Goal: Task Accomplishment & Management: Use online tool/utility

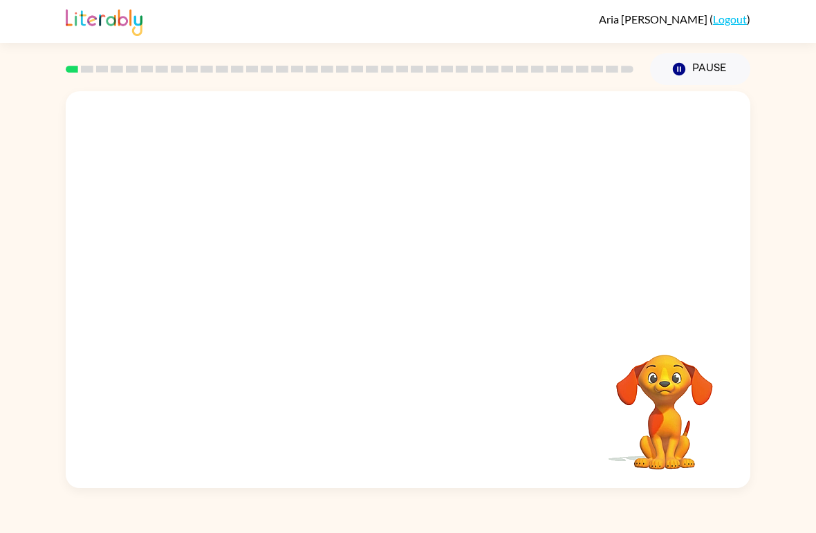
click at [676, 71] on icon "button" at bounding box center [679, 69] width 12 height 12
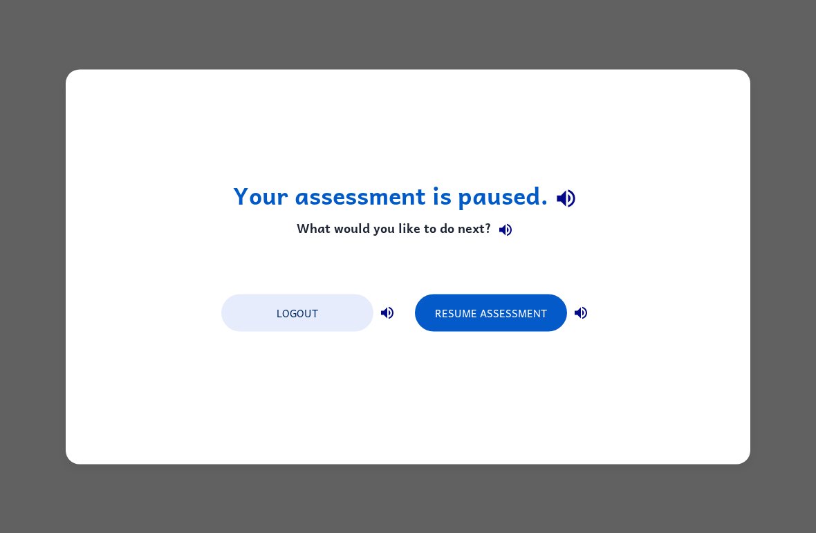
click at [468, 310] on button "Resume Assessment" at bounding box center [491, 312] width 152 height 37
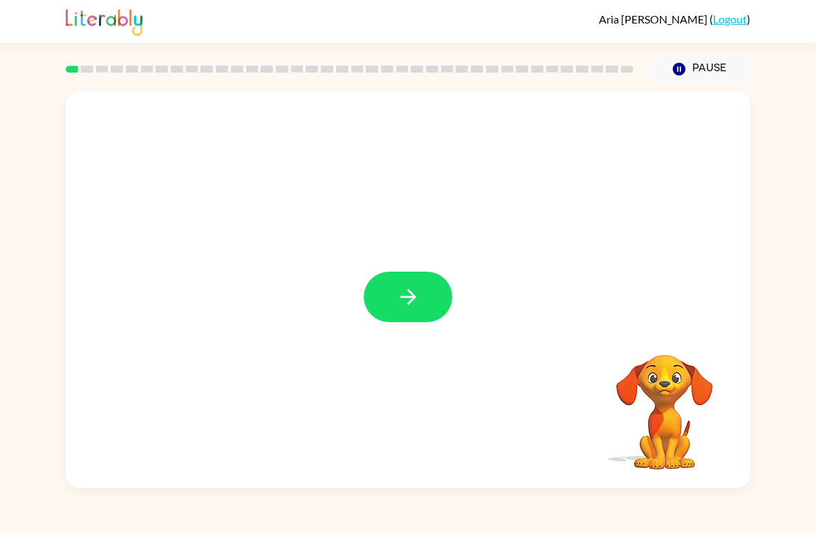
click at [389, 319] on button "button" at bounding box center [408, 297] width 89 height 50
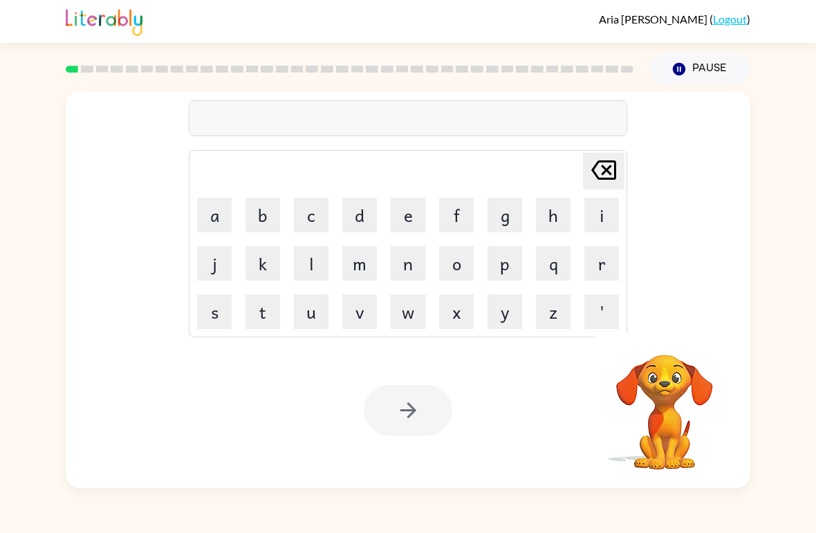
click at [208, 317] on button "s" at bounding box center [214, 312] width 35 height 35
click at [551, 220] on button "h" at bounding box center [553, 215] width 35 height 35
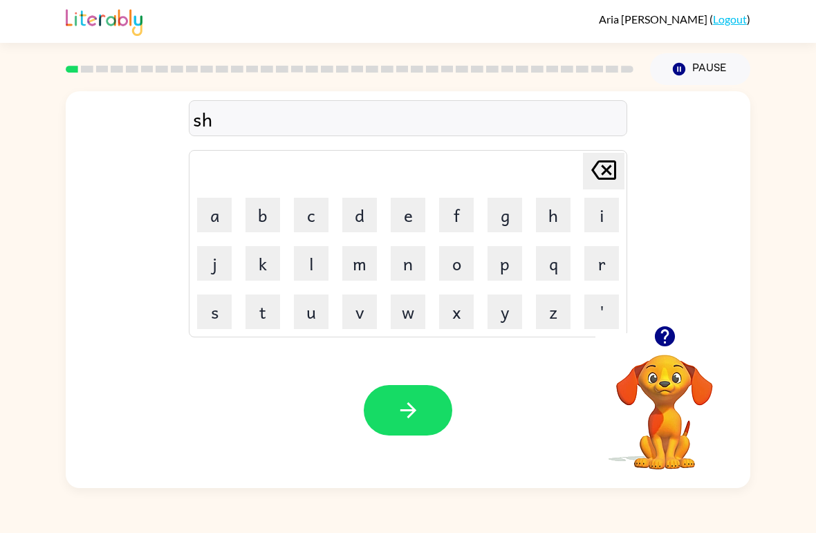
click at [216, 214] on button "a" at bounding box center [214, 215] width 35 height 35
click at [266, 322] on button "t" at bounding box center [262, 312] width 35 height 35
click at [398, 230] on button "e" at bounding box center [408, 215] width 35 height 35
click at [310, 263] on button "l" at bounding box center [311, 263] width 35 height 35
click at [416, 405] on icon "button" at bounding box center [408, 410] width 24 height 24
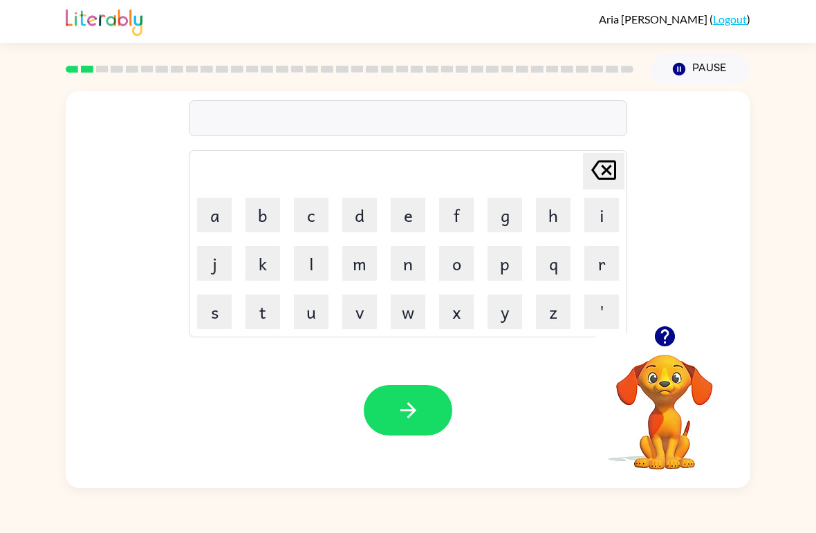
click at [658, 342] on icon "button" at bounding box center [664, 336] width 20 height 20
click at [361, 220] on button "d" at bounding box center [359, 215] width 35 height 35
click at [598, 221] on button "i" at bounding box center [601, 215] width 35 height 35
click at [212, 322] on button "s" at bounding box center [214, 312] width 35 height 35
click at [315, 216] on button "c" at bounding box center [311, 215] width 35 height 35
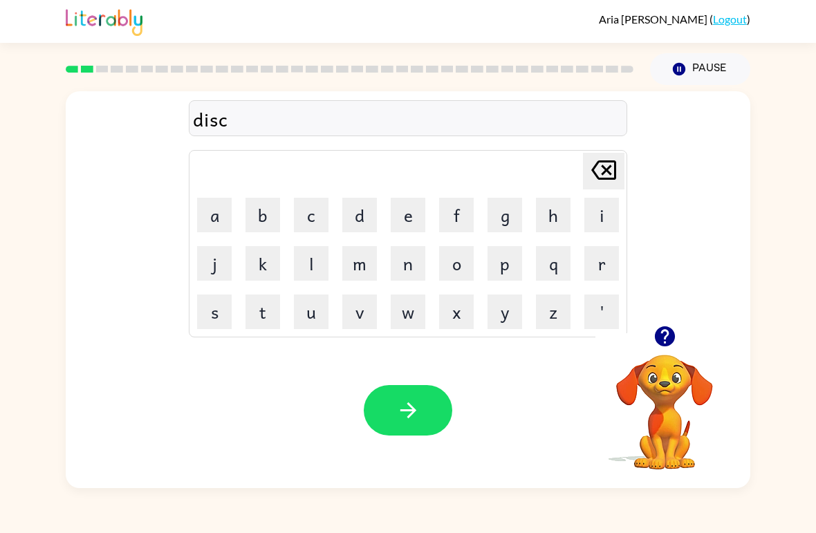
click at [229, 212] on button "a" at bounding box center [214, 215] width 35 height 35
click at [366, 315] on button "v" at bounding box center [359, 312] width 35 height 35
click at [401, 217] on button "e" at bounding box center [408, 215] width 35 height 35
click at [593, 274] on button "r" at bounding box center [601, 263] width 35 height 35
click at [425, 409] on button "button" at bounding box center [408, 410] width 89 height 50
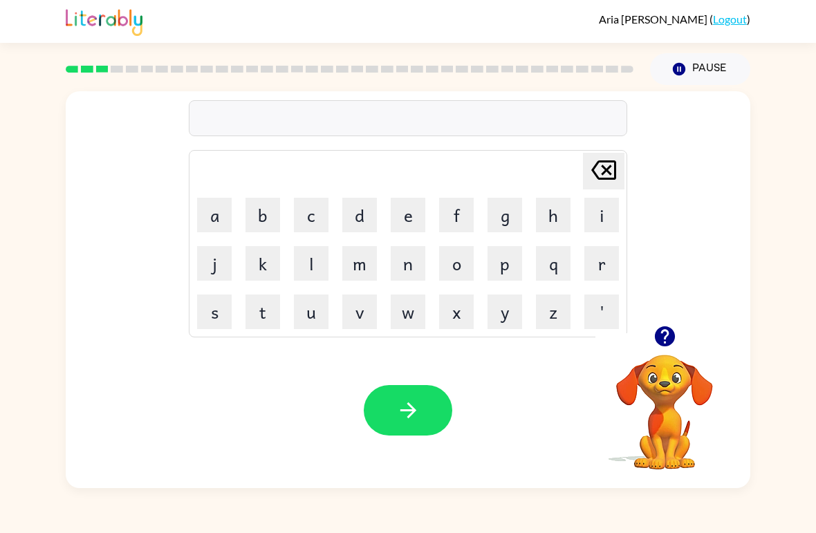
click at [314, 228] on button "c" at bounding box center [311, 215] width 35 height 35
click at [457, 268] on button "o" at bounding box center [456, 263] width 35 height 35
click at [366, 266] on button "m" at bounding box center [359, 263] width 35 height 35
click at [510, 268] on button "p" at bounding box center [505, 263] width 35 height 35
click at [315, 268] on button "l" at bounding box center [311, 263] width 35 height 35
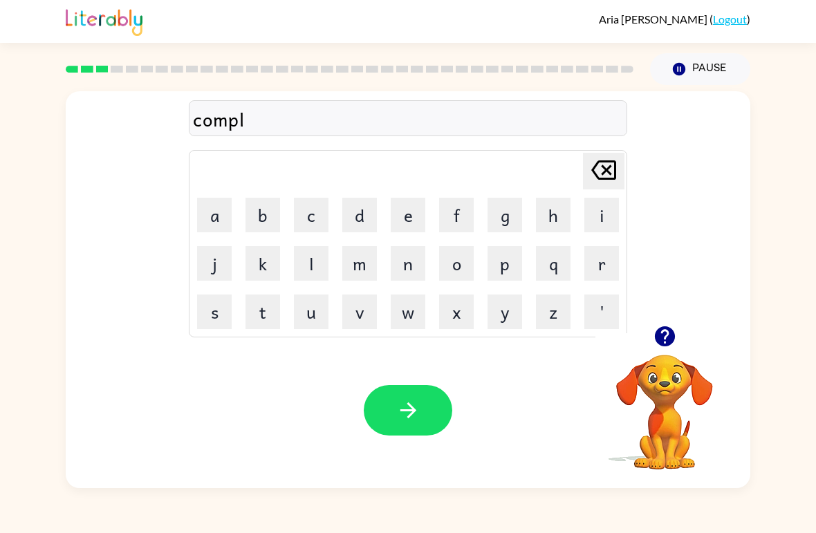
click at [408, 223] on button "e" at bounding box center [408, 215] width 35 height 35
click at [456, 324] on button "x" at bounding box center [456, 312] width 35 height 35
click at [412, 411] on icon "button" at bounding box center [408, 410] width 16 height 16
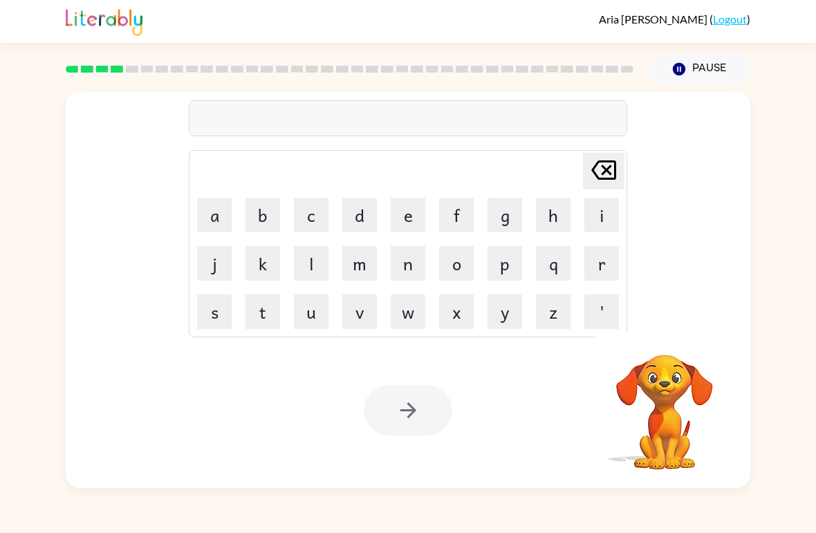
click at [198, 236] on td "a" at bounding box center [214, 215] width 47 height 47
click at [219, 221] on button "a" at bounding box center [214, 215] width 35 height 35
click at [362, 215] on button "d" at bounding box center [359, 215] width 35 height 35
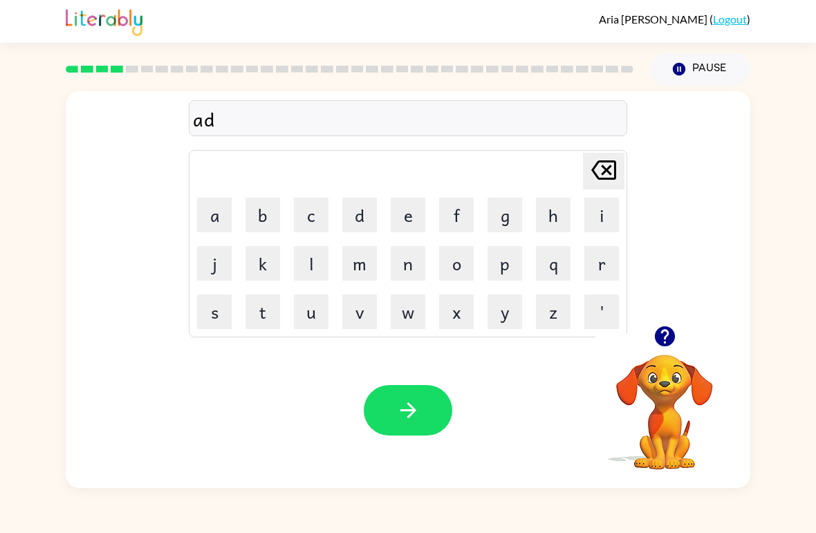
click at [601, 214] on button "i" at bounding box center [601, 215] width 35 height 35
click at [270, 317] on button "t" at bounding box center [262, 312] width 35 height 35
click at [461, 270] on button "o" at bounding box center [456, 263] width 35 height 35
click at [354, 215] on button "d" at bounding box center [359, 215] width 35 height 35
click at [408, 409] on icon "button" at bounding box center [408, 410] width 24 height 24
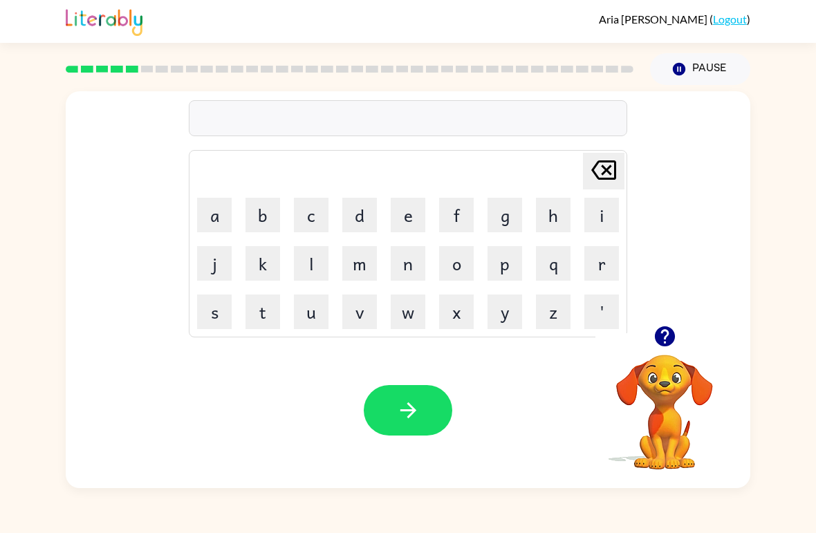
click at [210, 230] on button "a" at bounding box center [214, 215] width 35 height 35
click at [511, 269] on button "p" at bounding box center [505, 263] width 35 height 35
click at [456, 261] on button "o" at bounding box center [456, 263] width 35 height 35
click at [402, 266] on button "n" at bounding box center [408, 263] width 35 height 35
click at [272, 320] on button "t" at bounding box center [262, 312] width 35 height 35
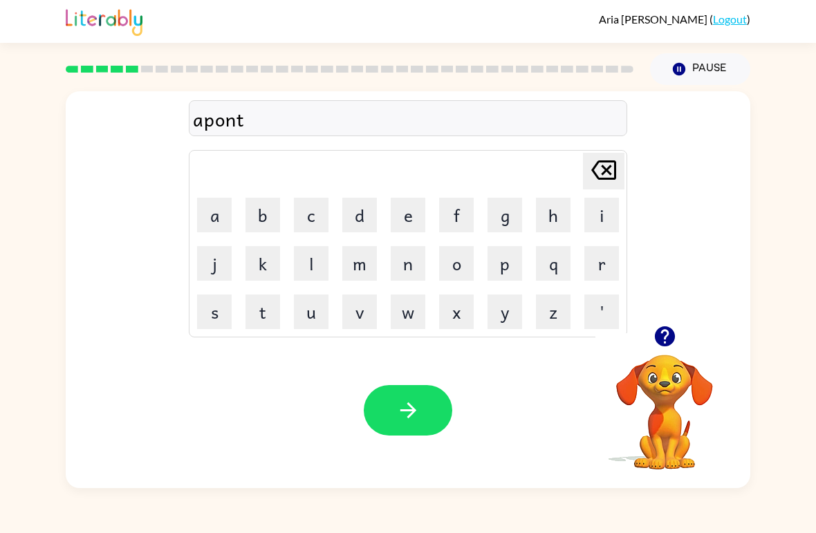
click at [403, 421] on icon "button" at bounding box center [408, 410] width 24 height 24
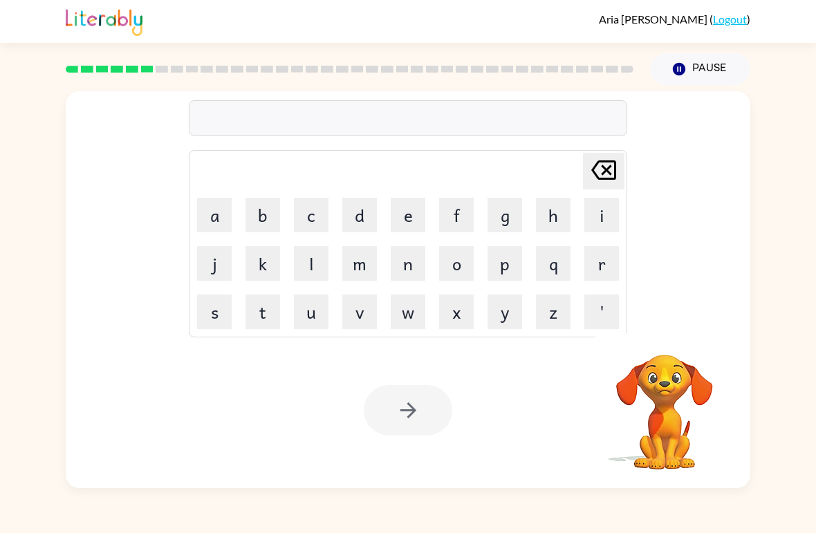
click at [317, 222] on button "c" at bounding box center [311, 215] width 35 height 35
click at [594, 263] on button "r" at bounding box center [601, 263] width 35 height 35
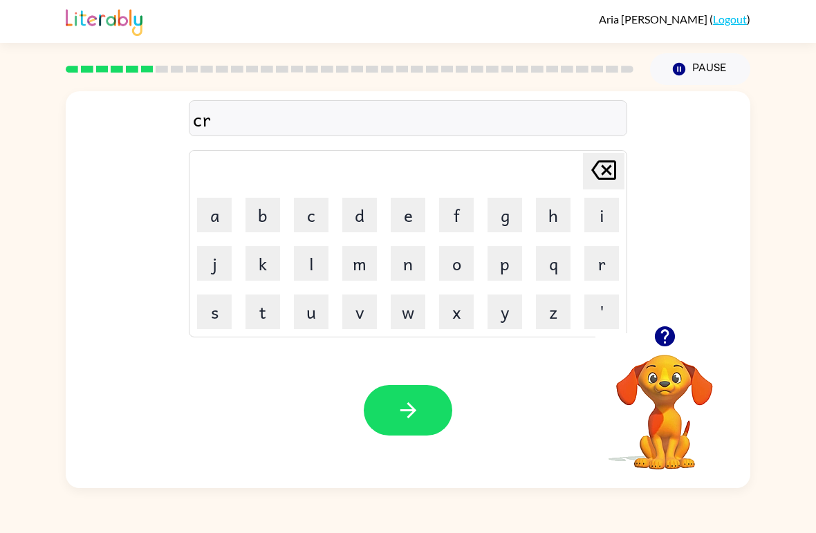
click at [506, 317] on button "y" at bounding box center [505, 312] width 35 height 35
click at [418, 410] on icon "button" at bounding box center [408, 410] width 24 height 24
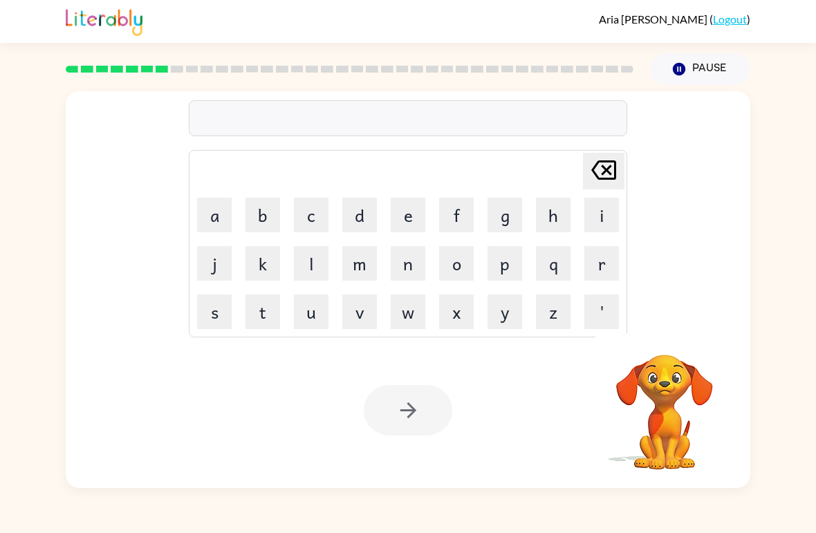
click at [206, 322] on button "s" at bounding box center [214, 312] width 35 height 35
click at [505, 263] on button "p" at bounding box center [505, 263] width 35 height 35
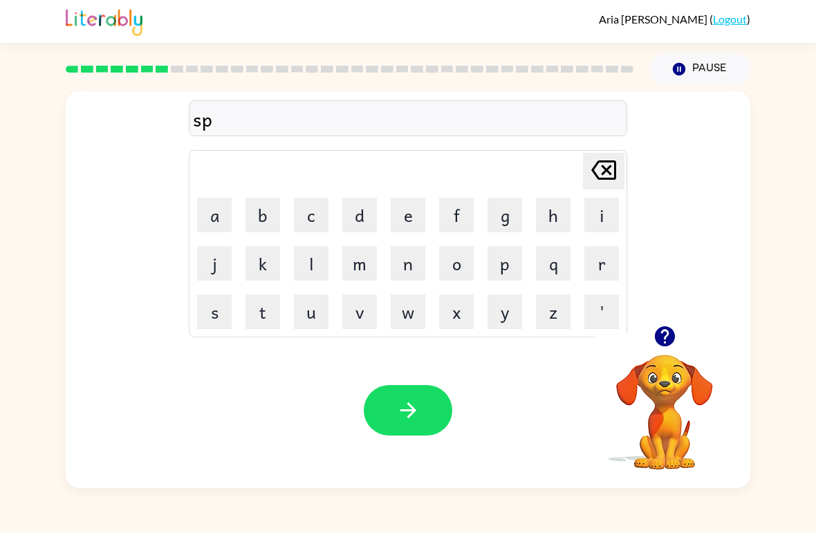
click at [409, 217] on button "e" at bounding box center [408, 215] width 35 height 35
click at [395, 218] on button "e" at bounding box center [408, 215] width 35 height 35
click at [507, 268] on button "p" at bounding box center [505, 263] width 35 height 35
click at [423, 421] on button "button" at bounding box center [408, 410] width 89 height 50
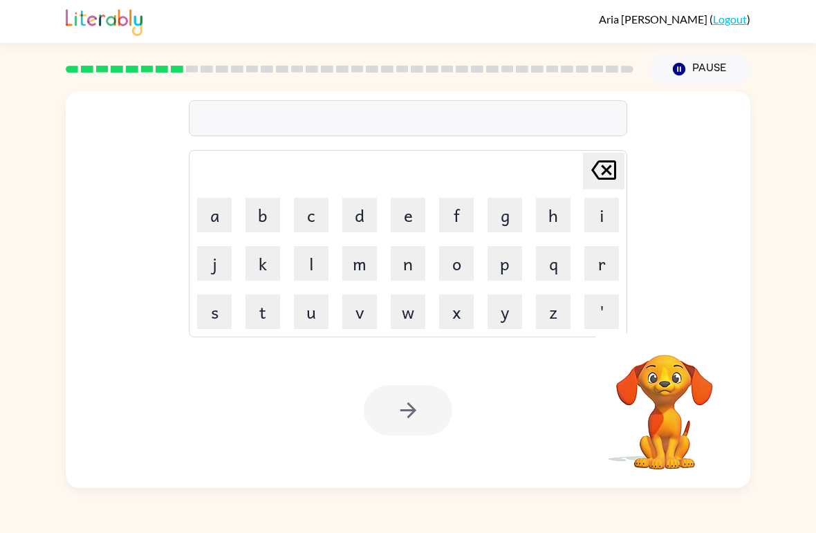
click at [211, 326] on button "s" at bounding box center [214, 312] width 35 height 35
click at [252, 317] on button "t" at bounding box center [262, 312] width 35 height 35
click at [210, 222] on button "a" at bounding box center [214, 215] width 35 height 35
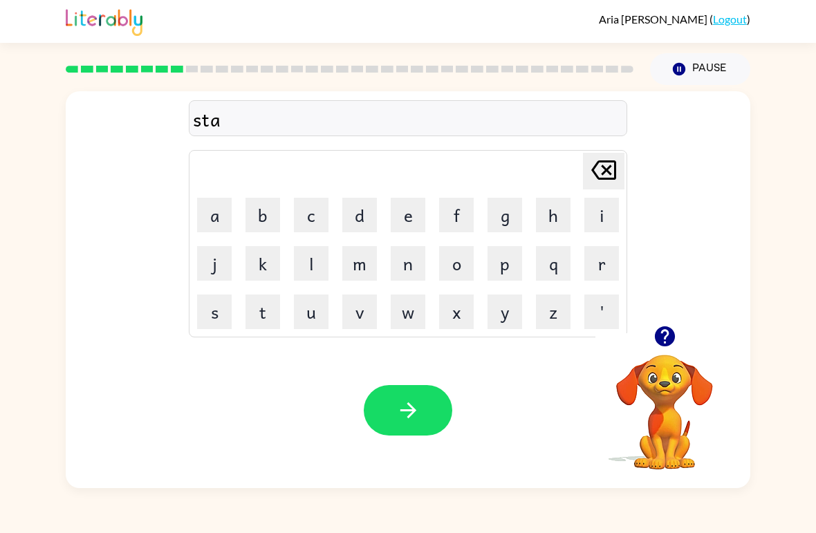
click at [248, 227] on button "b" at bounding box center [262, 215] width 35 height 35
click at [210, 310] on button "s" at bounding box center [214, 312] width 35 height 35
click at [612, 165] on icon "Delete Delete last character input" at bounding box center [603, 170] width 33 height 33
click at [205, 221] on button "a" at bounding box center [214, 215] width 35 height 35
click at [430, 416] on button "button" at bounding box center [408, 410] width 89 height 50
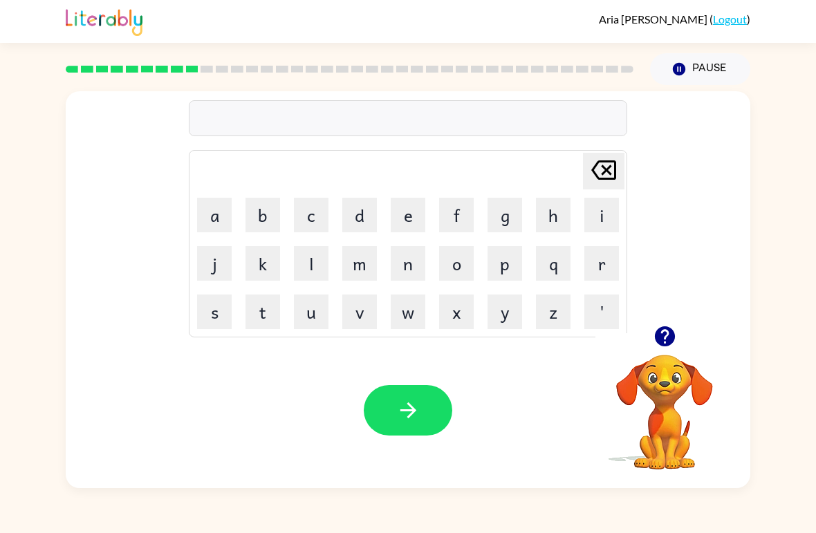
click at [664, 339] on icon "button" at bounding box center [665, 336] width 24 height 24
click at [312, 219] on button "c" at bounding box center [311, 215] width 35 height 35
click at [545, 228] on button "h" at bounding box center [553, 215] width 35 height 35
click at [214, 220] on button "a" at bounding box center [214, 215] width 35 height 35
click at [300, 217] on button "c" at bounding box center [311, 215] width 35 height 35
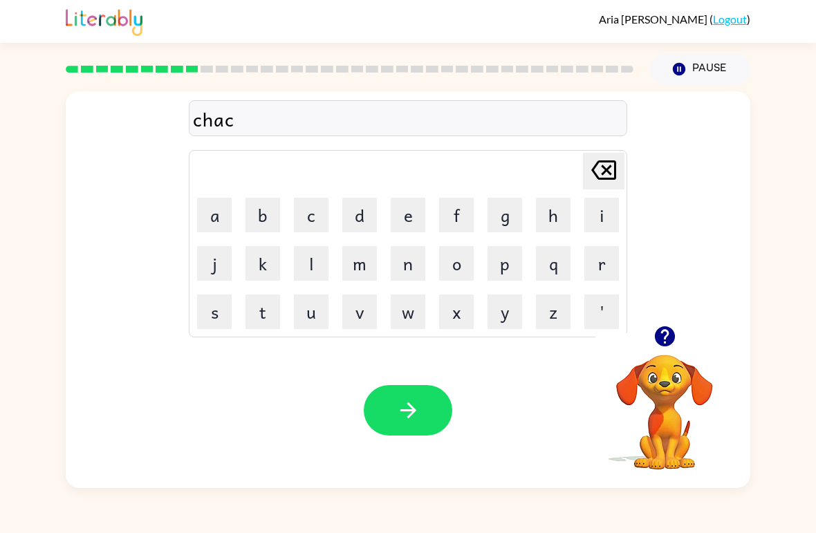
click at [413, 210] on button "e" at bounding box center [408, 215] width 35 height 35
click at [810, 436] on div "chace Delete Delete last character input a b c d e f g h i j k l m n o p q r s …" at bounding box center [408, 286] width 816 height 403
click at [595, 261] on button "r" at bounding box center [601, 263] width 35 height 35
click at [774, 88] on div "chacer Delete Delete last character input a b c d e f g h i j k l m n o p q r s…" at bounding box center [408, 286] width 816 height 403
click at [395, 405] on button "button" at bounding box center [408, 410] width 89 height 50
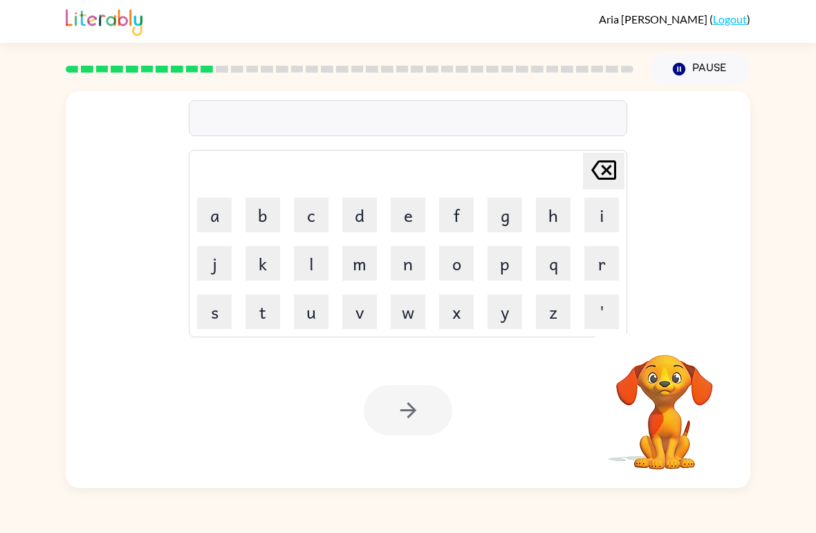
click at [251, 232] on button "b" at bounding box center [262, 215] width 35 height 35
click at [469, 266] on button "o" at bounding box center [456, 263] width 35 height 35
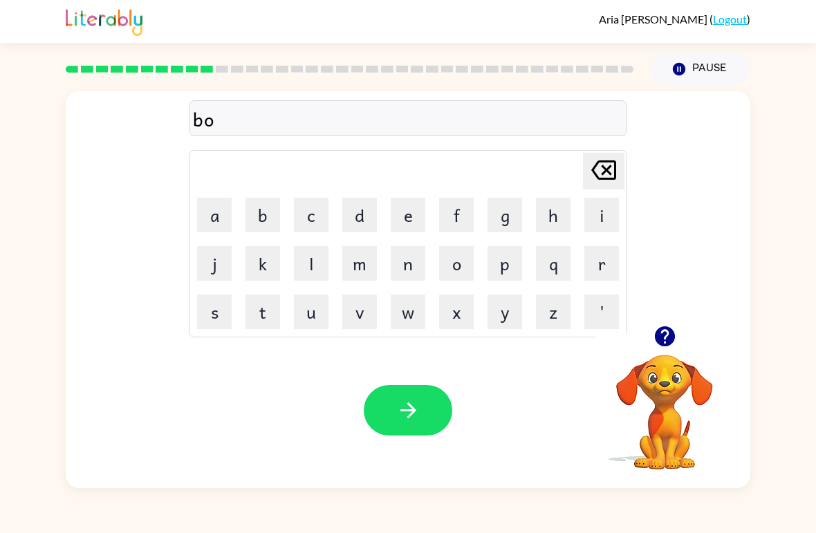
click at [408, 271] on button "n" at bounding box center [408, 263] width 35 height 35
click at [402, 219] on button "e" at bounding box center [408, 215] width 35 height 35
click at [211, 318] on button "s" at bounding box center [214, 312] width 35 height 35
click at [395, 391] on button "button" at bounding box center [408, 410] width 89 height 50
click at [301, 219] on button "c" at bounding box center [311, 215] width 35 height 35
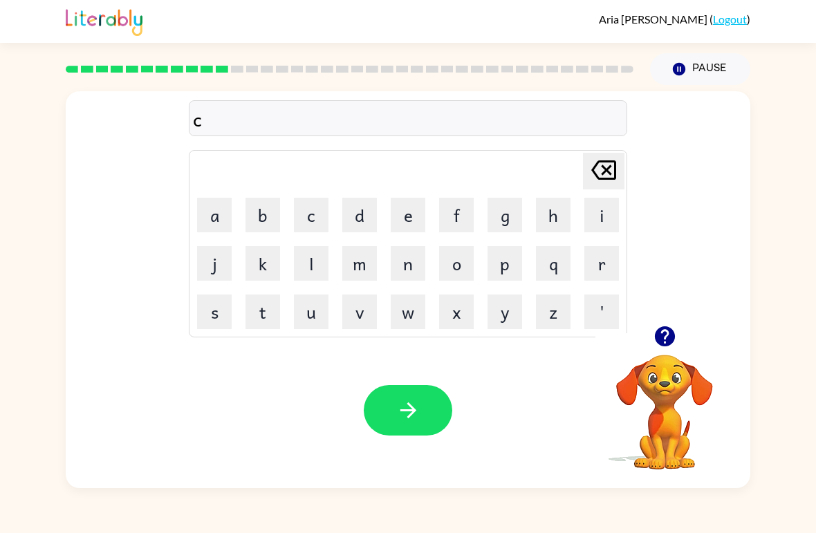
click at [214, 227] on button "a" at bounding box center [214, 215] width 35 height 35
click at [221, 312] on button "s" at bounding box center [214, 312] width 35 height 35
click at [411, 221] on button "e" at bounding box center [408, 215] width 35 height 35
click at [417, 423] on icon "button" at bounding box center [408, 410] width 24 height 24
click at [707, 69] on button "Pause Pause" at bounding box center [700, 69] width 100 height 32
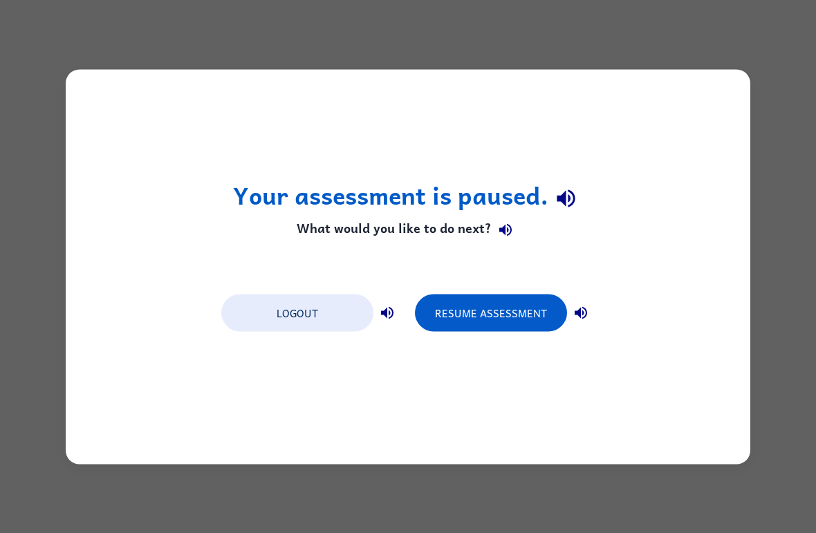
click at [330, 317] on button "Logout" at bounding box center [297, 312] width 152 height 37
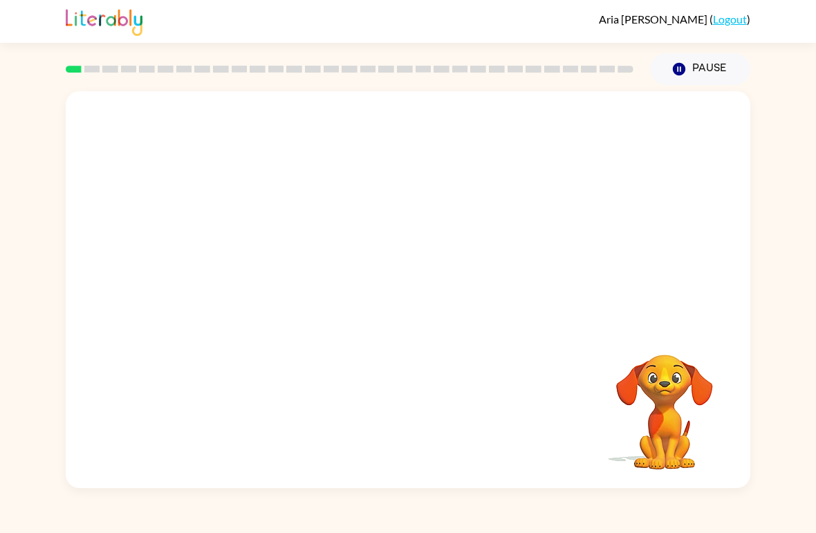
click at [250, 265] on video "Your browser must support playing .mp4 files to use Literably. Please try using…" at bounding box center [408, 208] width 685 height 234
click at [436, 283] on button "button" at bounding box center [408, 297] width 89 height 50
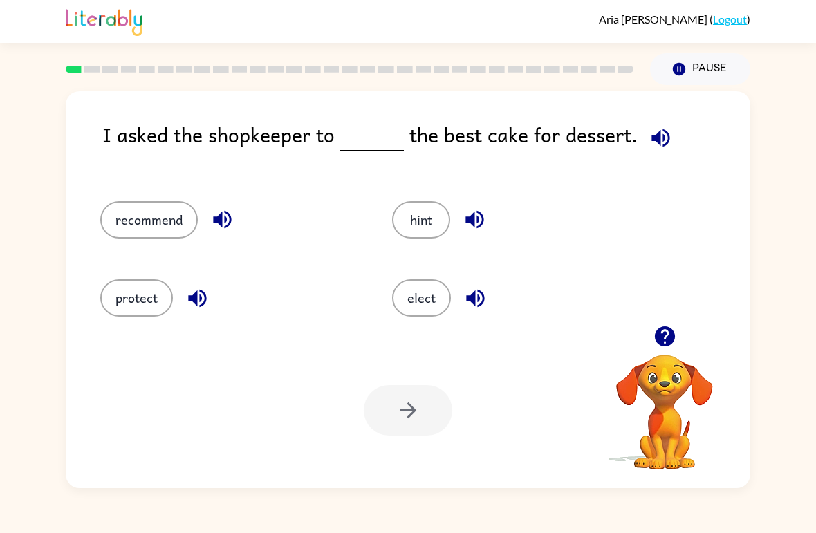
click at [158, 227] on button "recommend" at bounding box center [149, 219] width 98 height 37
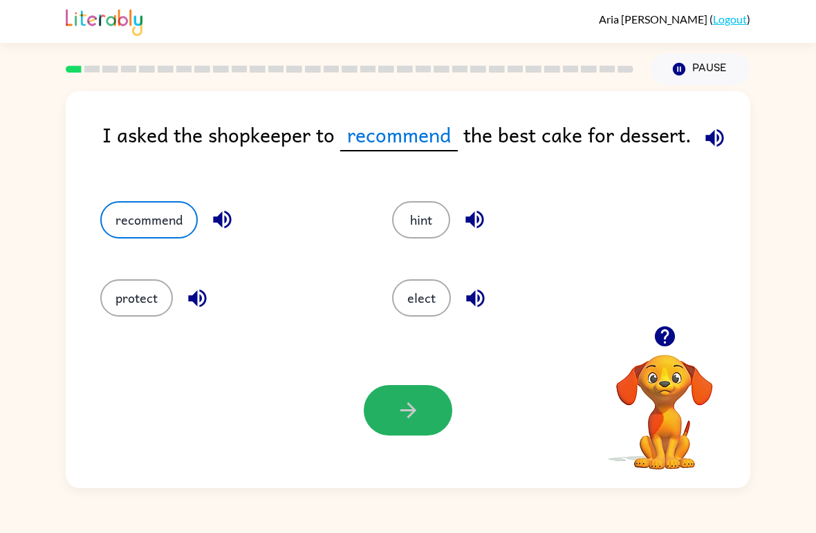
click at [385, 422] on button "button" at bounding box center [408, 410] width 89 height 50
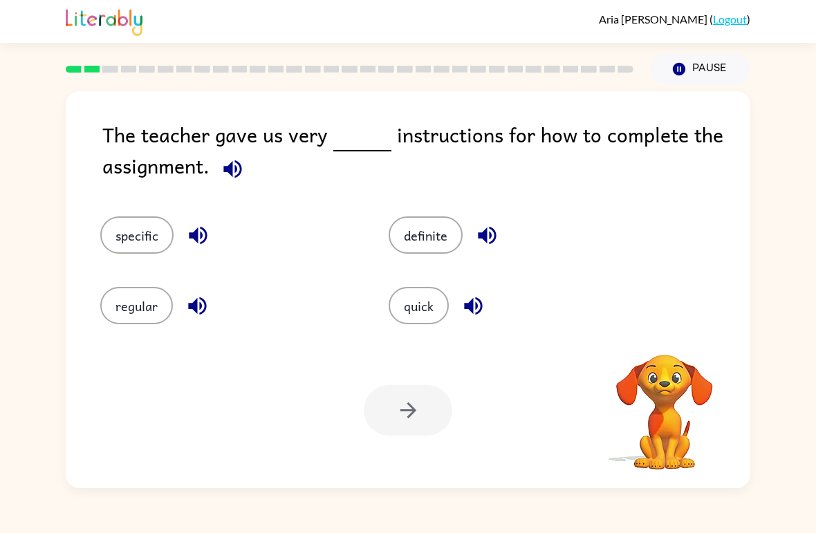
click at [228, 165] on icon "button" at bounding box center [233, 169] width 24 height 24
click at [147, 241] on button "specific" at bounding box center [136, 234] width 73 height 37
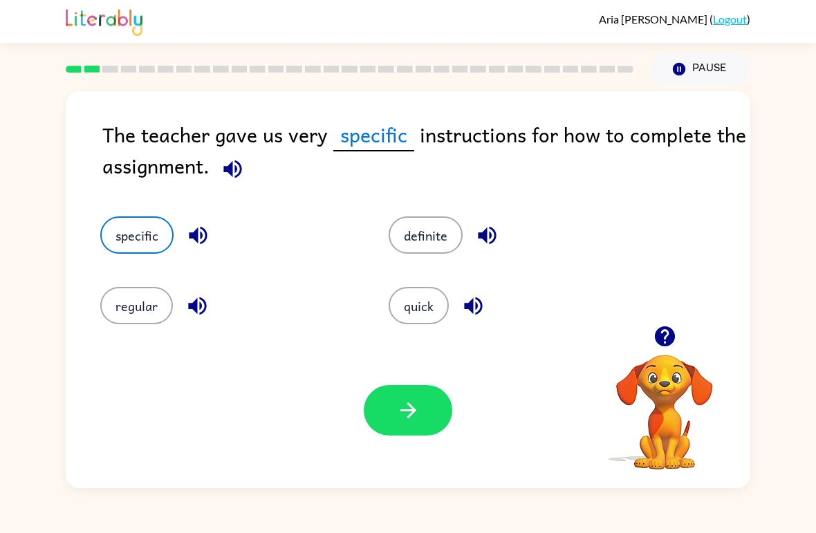
click at [369, 402] on button "button" at bounding box center [408, 410] width 89 height 50
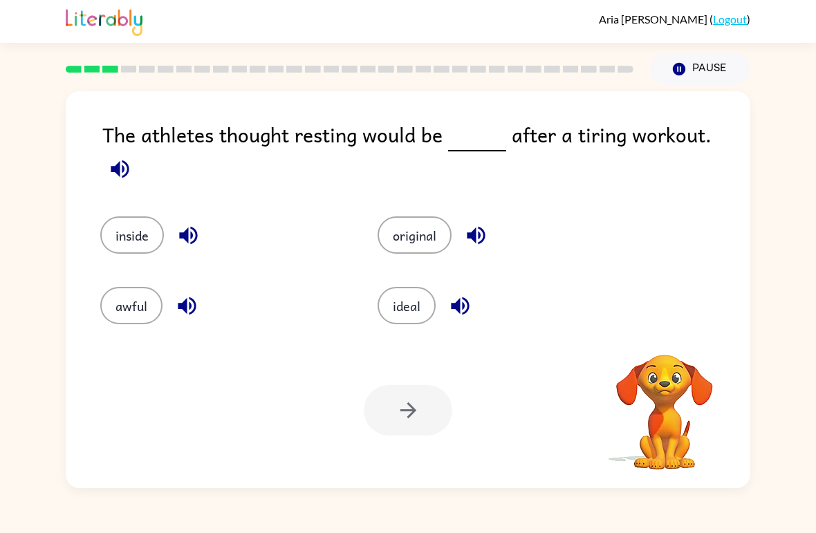
click at [132, 157] on icon "button" at bounding box center [120, 169] width 24 height 24
click at [479, 226] on icon "button" at bounding box center [476, 235] width 24 height 24
click at [461, 301] on icon "button" at bounding box center [460, 306] width 24 height 24
click at [184, 300] on icon "button" at bounding box center [187, 306] width 18 height 18
click at [187, 227] on icon "button" at bounding box center [188, 236] width 18 height 18
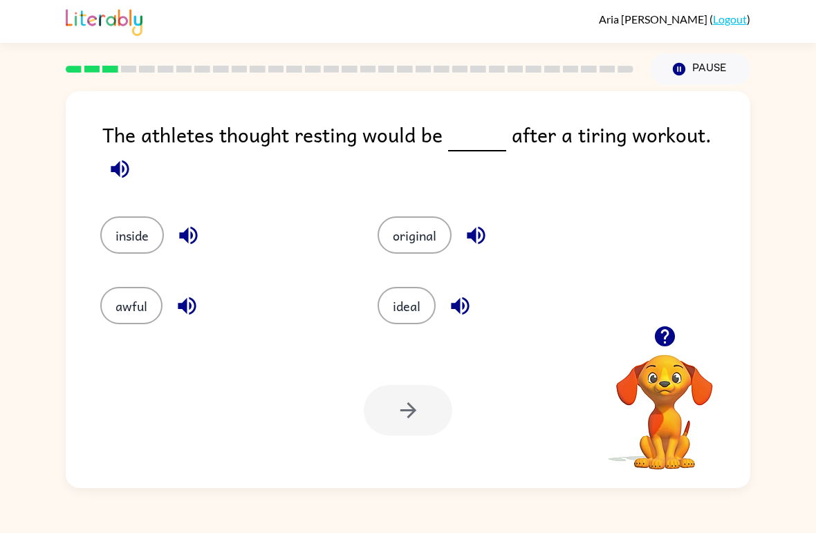
click at [132, 157] on icon "button" at bounding box center [120, 169] width 24 height 24
click at [138, 151] on button "button" at bounding box center [119, 168] width 35 height 35
click at [129, 160] on icon "button" at bounding box center [120, 169] width 18 height 18
click at [800, 450] on div "The athletes thought resting would be after a tiring workout. inside original a…" at bounding box center [408, 286] width 816 height 403
click at [423, 229] on button "original" at bounding box center [415, 234] width 74 height 37
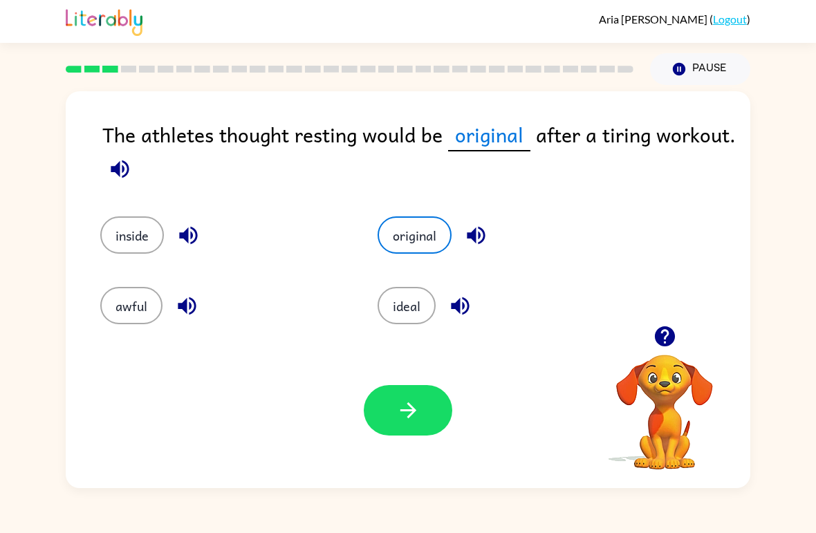
click at [420, 402] on button "button" at bounding box center [408, 410] width 89 height 50
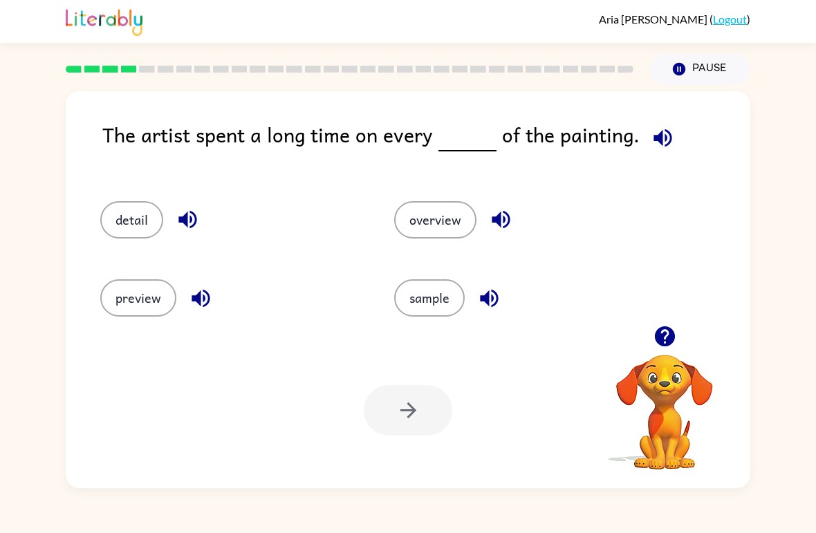
click at [128, 230] on button "detail" at bounding box center [131, 219] width 63 height 37
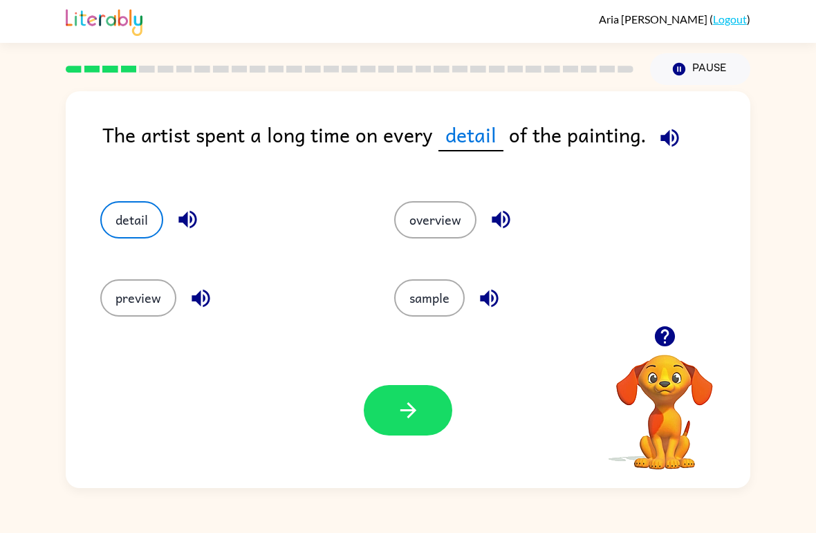
click at [431, 418] on button "button" at bounding box center [408, 410] width 89 height 50
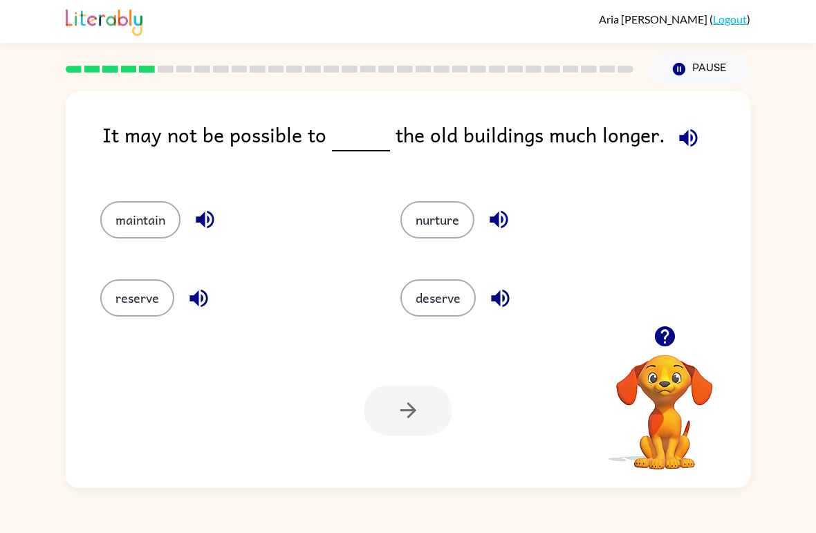
click at [201, 226] on icon "button" at bounding box center [205, 219] width 24 height 24
click at [120, 230] on button "maintain" at bounding box center [140, 219] width 80 height 37
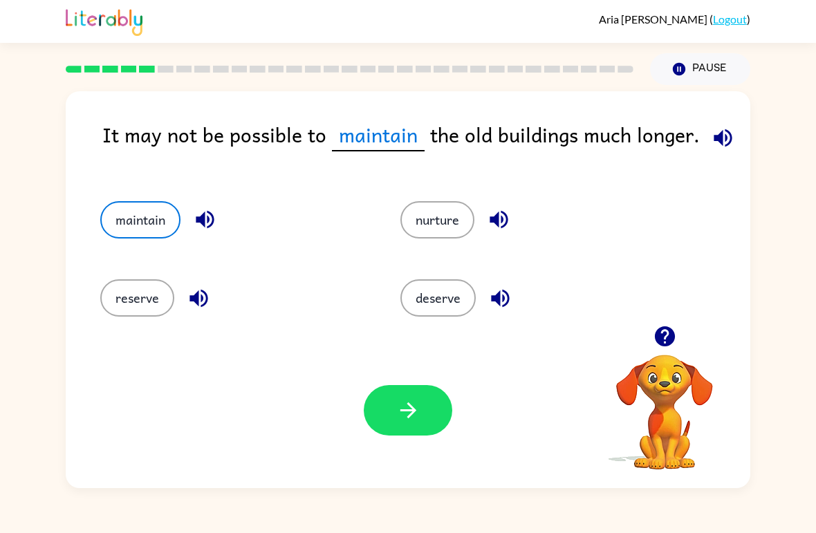
click at [384, 415] on button "button" at bounding box center [408, 410] width 89 height 50
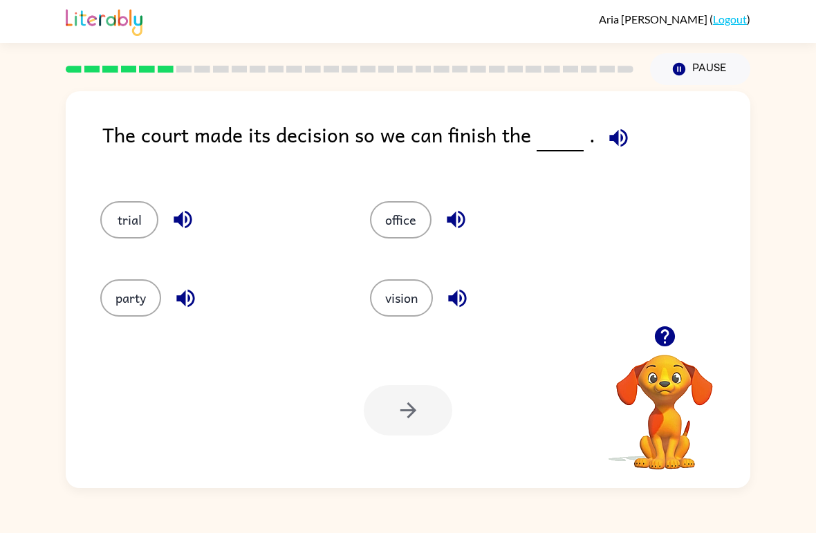
click at [606, 148] on icon "button" at bounding box center [618, 138] width 24 height 24
click at [125, 232] on button "trial" at bounding box center [129, 219] width 58 height 37
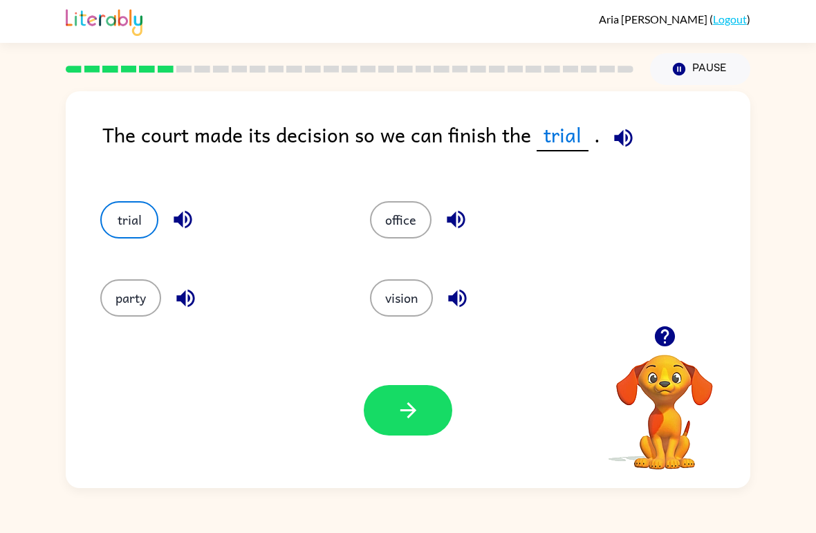
click at [362, 393] on div "Your browser must support playing .mp4 files to use Literably. Please try using…" at bounding box center [408, 411] width 685 height 156
click at [611, 144] on icon "button" at bounding box center [623, 138] width 24 height 24
click at [427, 412] on button "button" at bounding box center [408, 410] width 89 height 50
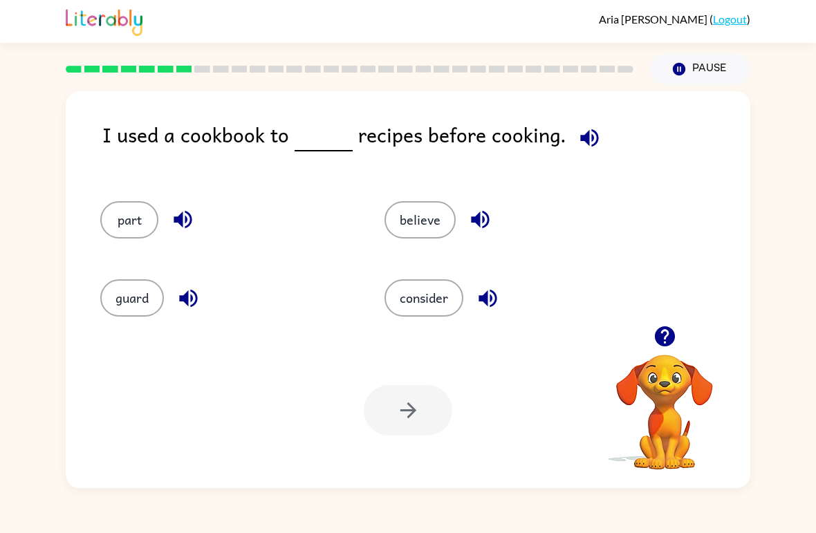
click at [437, 297] on button "consider" at bounding box center [423, 297] width 79 height 37
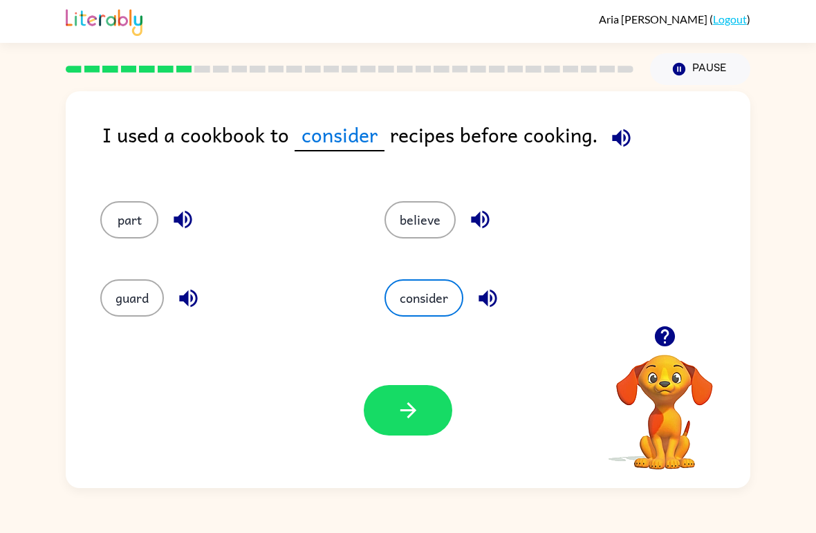
click at [416, 423] on icon "button" at bounding box center [408, 410] width 24 height 24
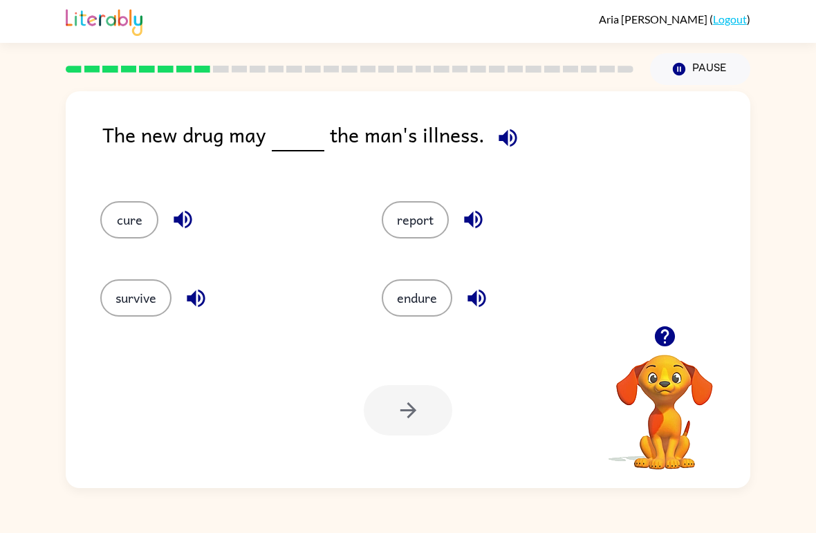
click at [138, 221] on button "cure" at bounding box center [129, 219] width 58 height 37
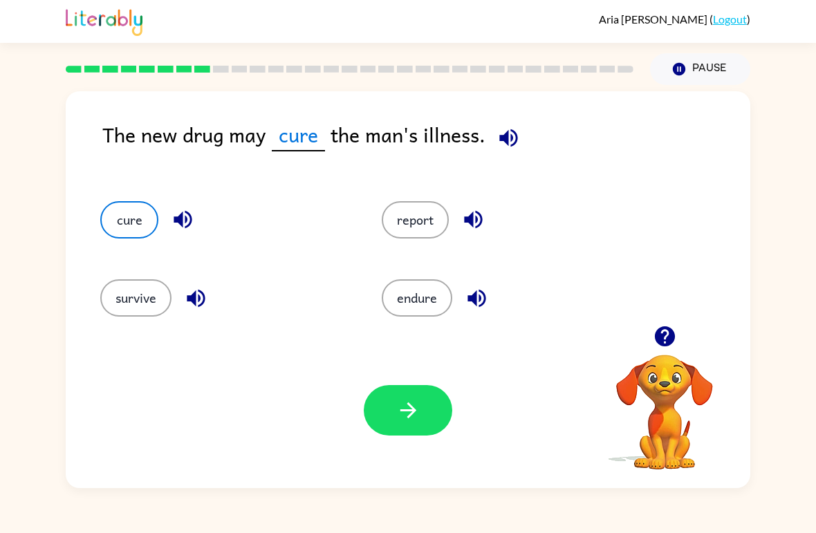
click at [424, 398] on button "button" at bounding box center [408, 410] width 89 height 50
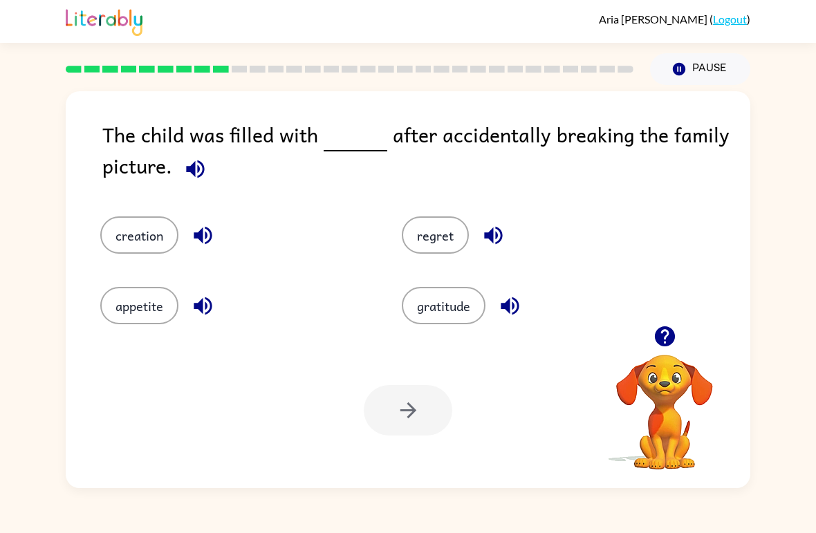
click at [808, 452] on div "The child was filled with after accidentally breaking the family picture. creat…" at bounding box center [408, 286] width 816 height 403
click at [208, 171] on button "button" at bounding box center [195, 168] width 35 height 35
click at [458, 236] on button "regret" at bounding box center [435, 234] width 67 height 37
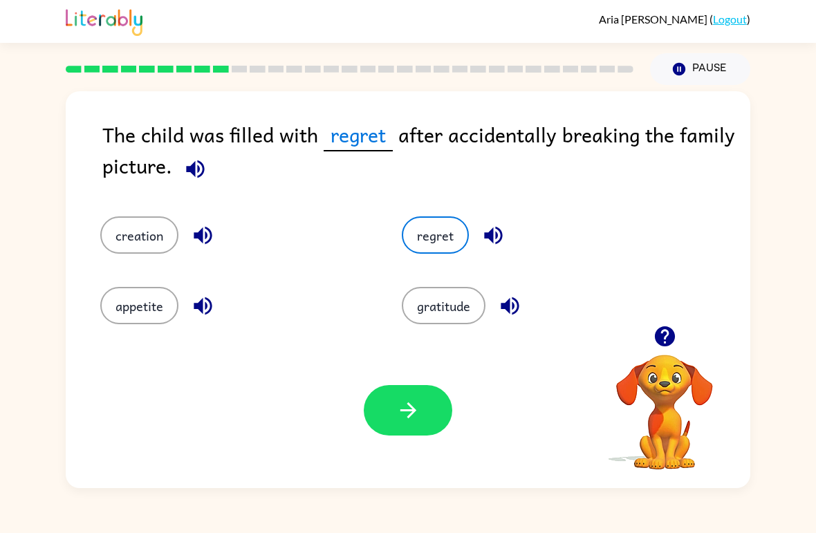
click at [420, 418] on button "button" at bounding box center [408, 410] width 89 height 50
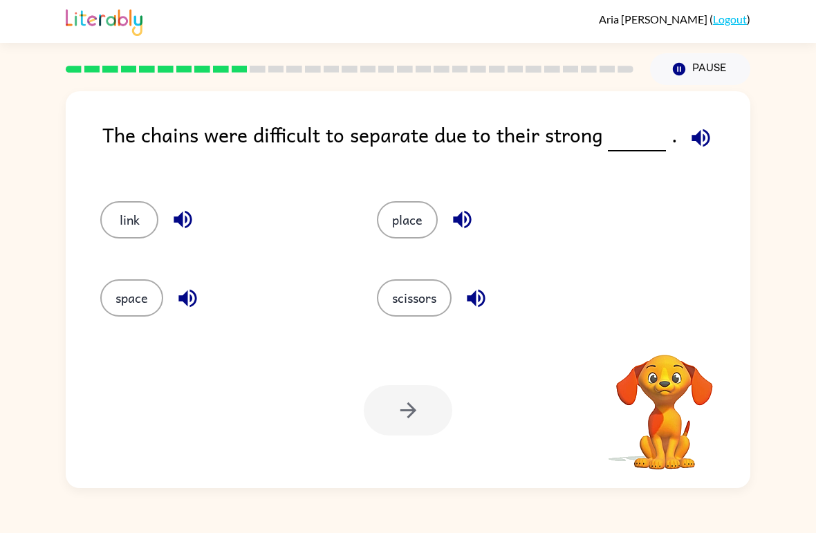
click at [705, 136] on icon "button" at bounding box center [700, 138] width 18 height 18
click at [414, 228] on button "place" at bounding box center [407, 219] width 61 height 37
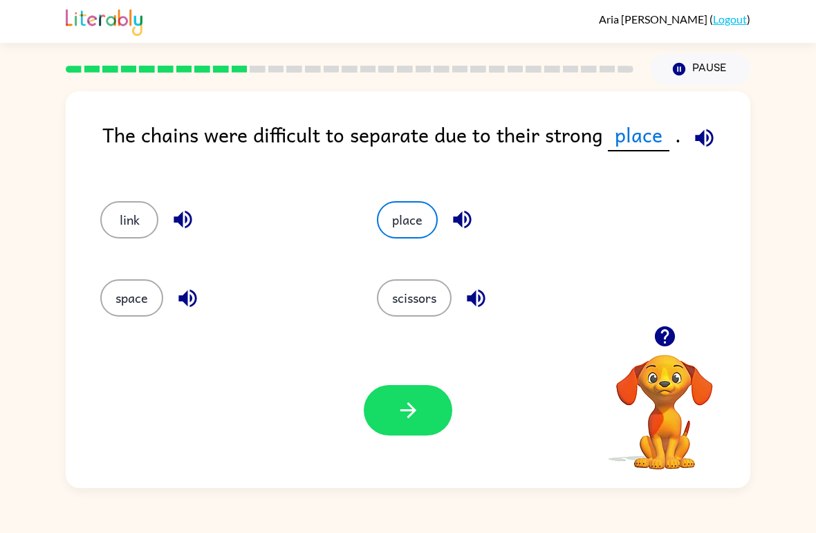
click at [145, 227] on button "link" at bounding box center [129, 219] width 58 height 37
click at [421, 420] on button "button" at bounding box center [408, 410] width 89 height 50
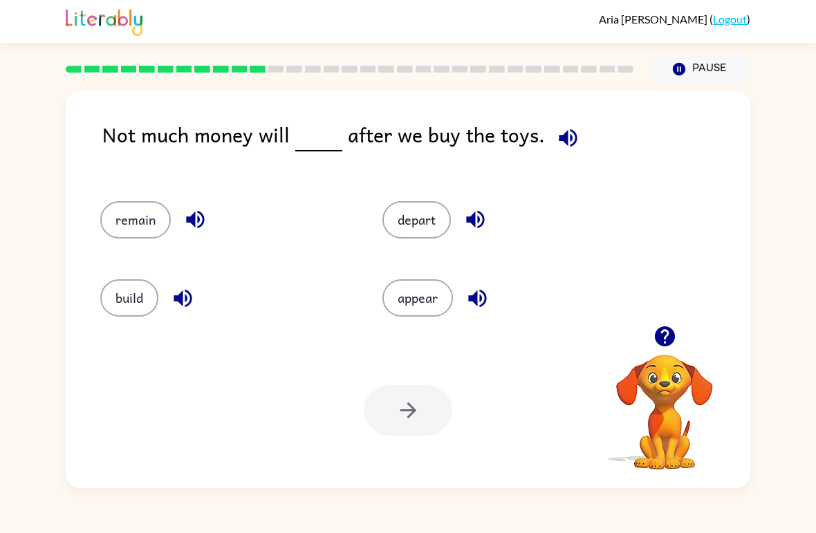
click at [418, 307] on button "appear" at bounding box center [417, 297] width 71 height 37
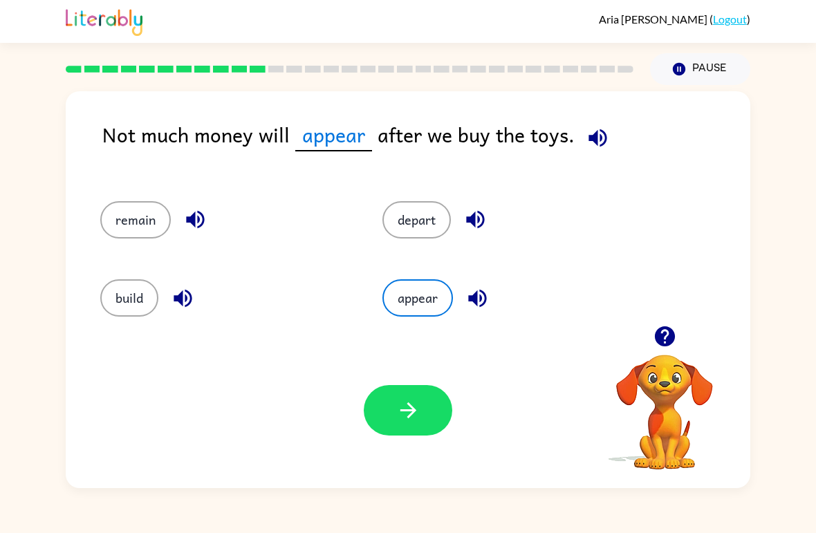
click at [401, 405] on icon "button" at bounding box center [408, 410] width 24 height 24
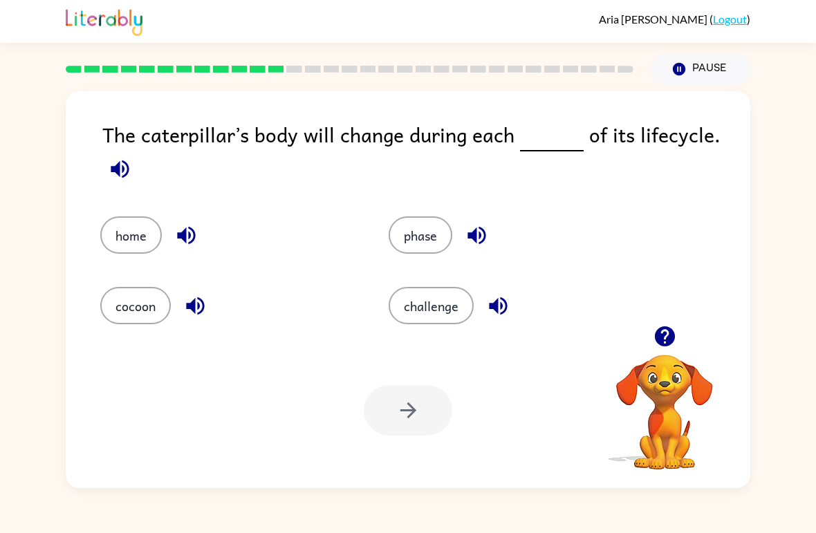
click at [142, 317] on button "cocoon" at bounding box center [135, 305] width 71 height 37
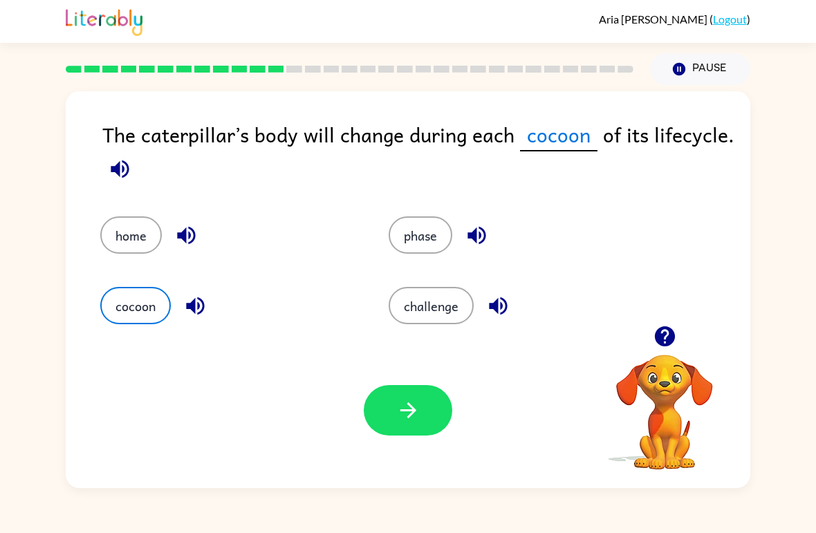
click at [405, 434] on button "button" at bounding box center [408, 410] width 89 height 50
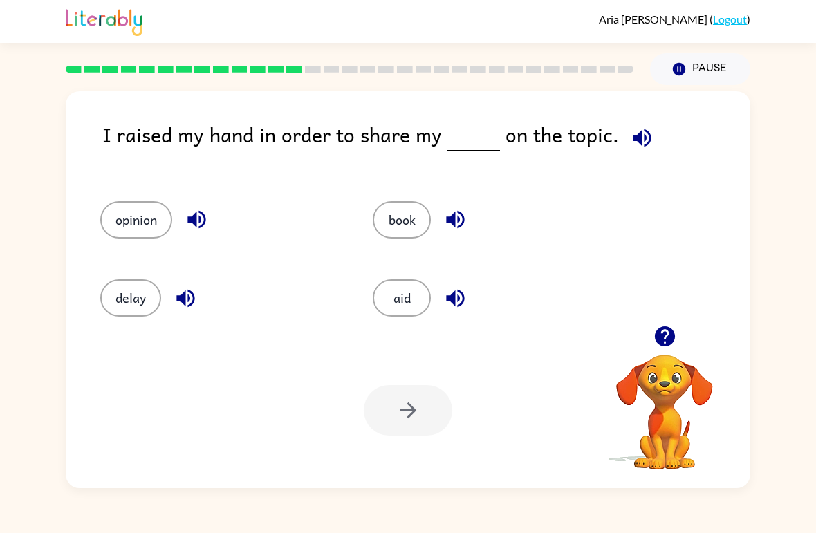
click at [154, 227] on button "opinion" at bounding box center [136, 219] width 72 height 37
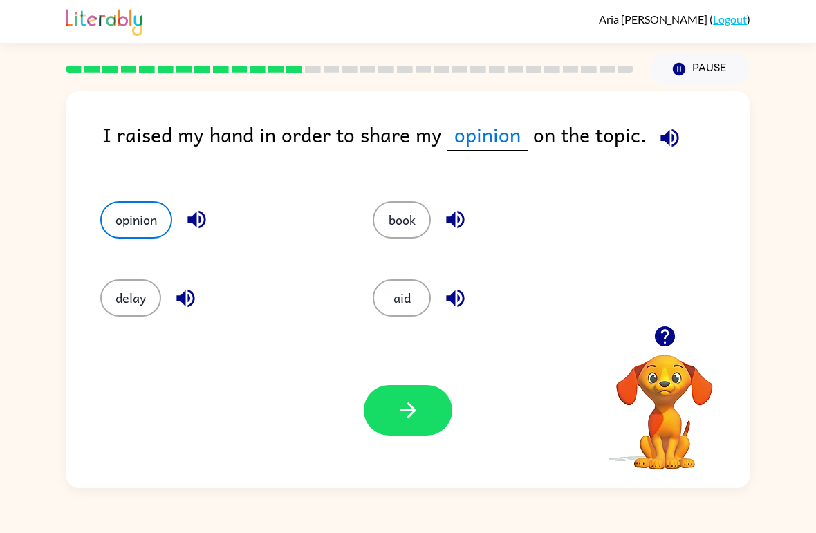
click at [411, 416] on icon "button" at bounding box center [408, 410] width 16 height 16
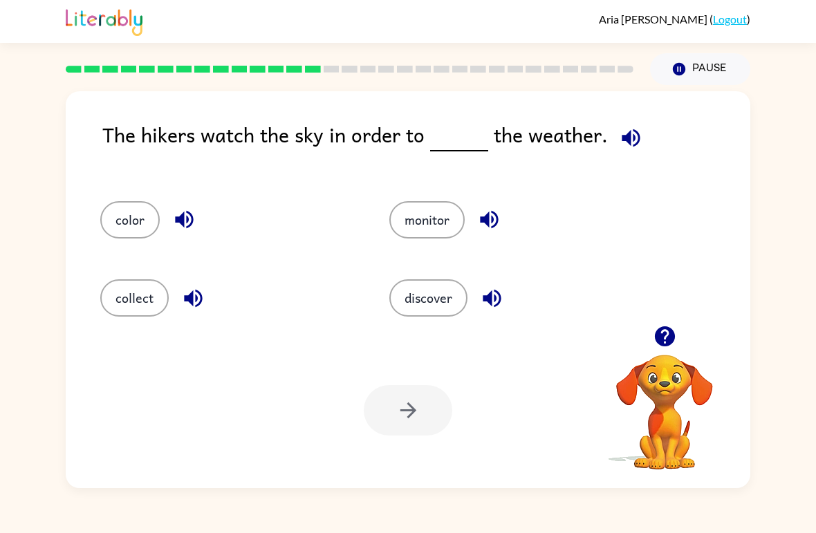
click at [445, 210] on button "monitor" at bounding box center [426, 219] width 75 height 37
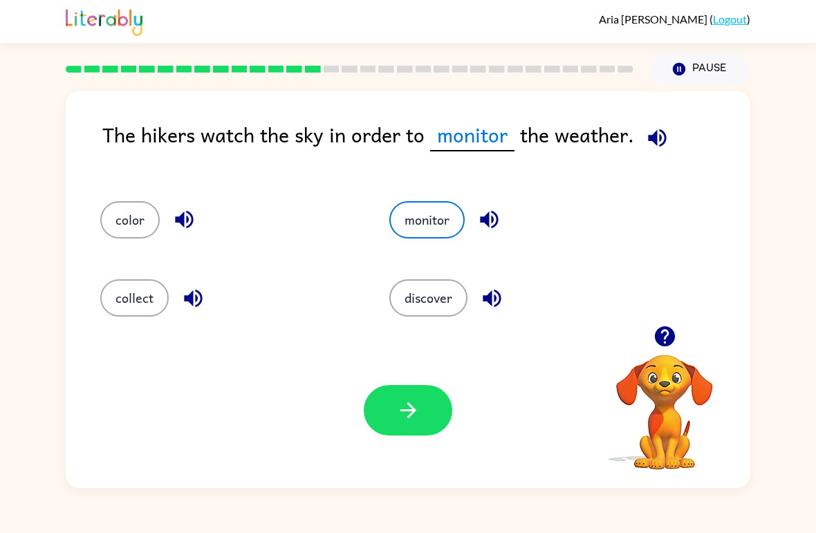
click at [414, 421] on icon "button" at bounding box center [408, 410] width 24 height 24
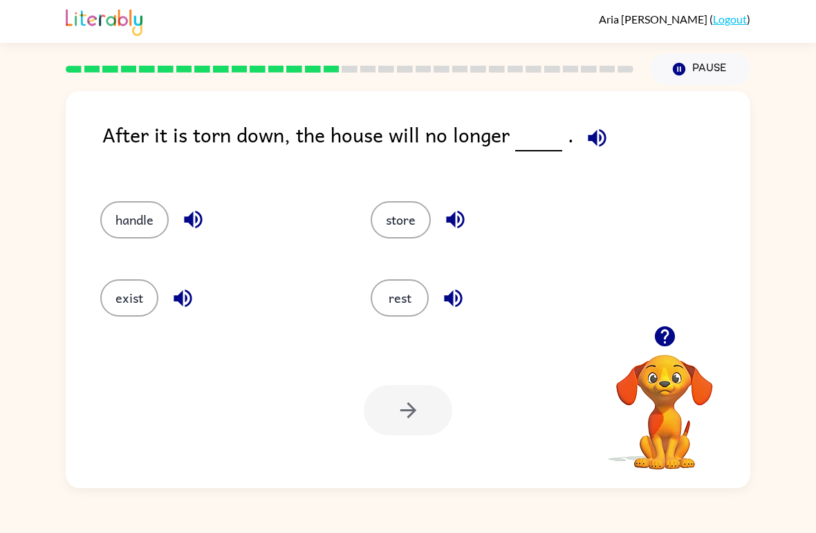
click at [586, 151] on button "button" at bounding box center [596, 137] width 35 height 35
click at [108, 304] on button "exist" at bounding box center [129, 297] width 58 height 37
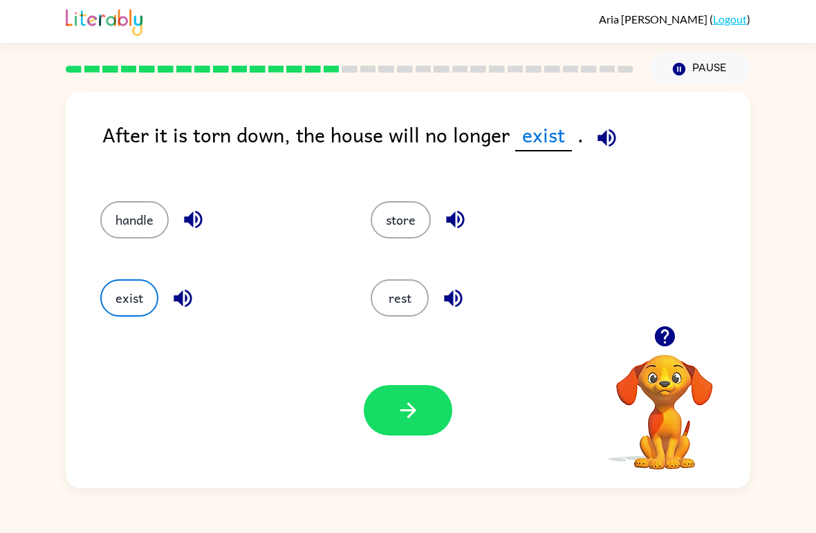
click at [441, 418] on button "button" at bounding box center [408, 410] width 89 height 50
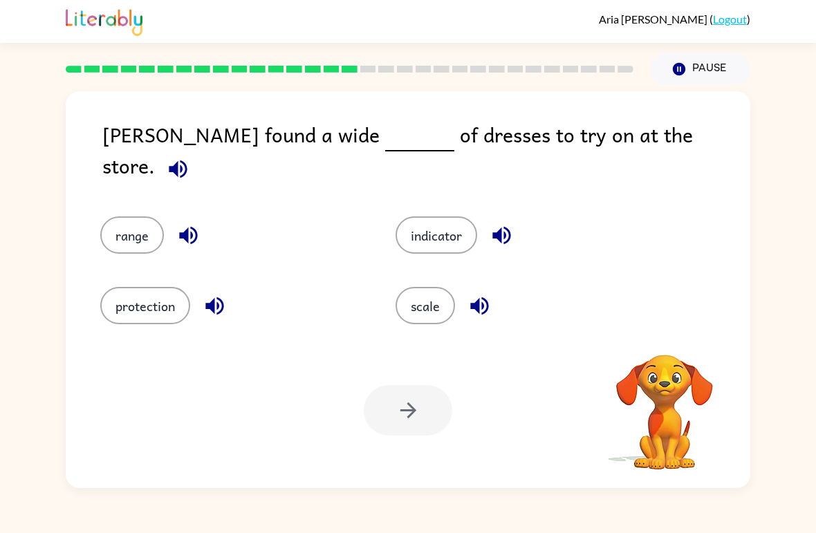
click at [190, 157] on icon "button" at bounding box center [178, 169] width 24 height 24
click at [148, 231] on button "range" at bounding box center [132, 234] width 64 height 37
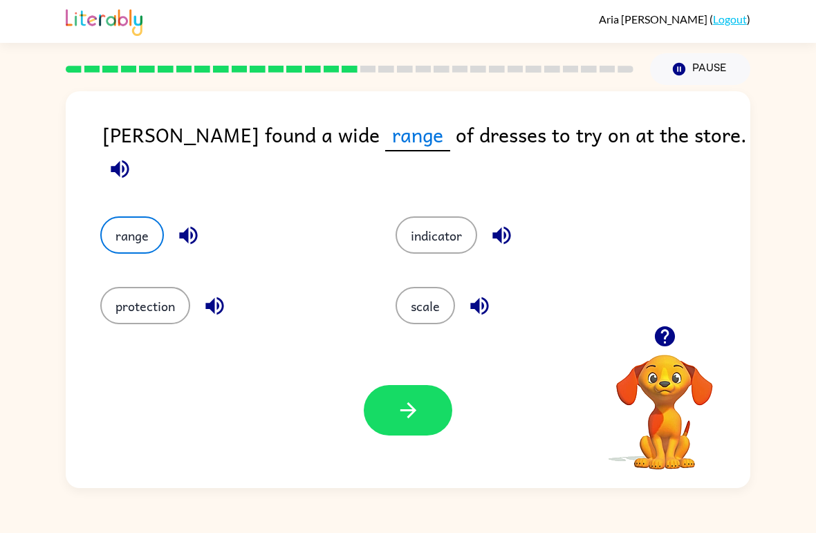
click at [423, 410] on button "button" at bounding box center [408, 410] width 89 height 50
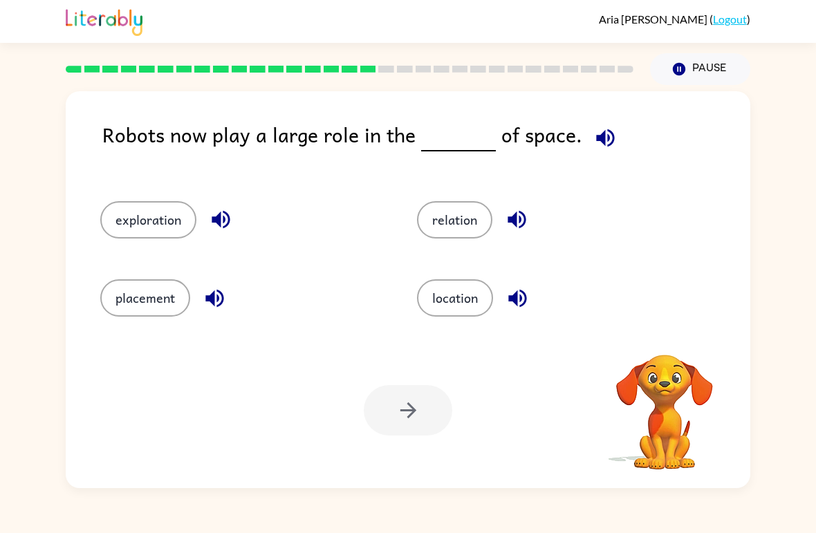
click at [593, 131] on icon "button" at bounding box center [605, 138] width 24 height 24
click at [597, 138] on icon "button" at bounding box center [605, 138] width 24 height 24
click at [149, 303] on button "placement" at bounding box center [145, 297] width 90 height 37
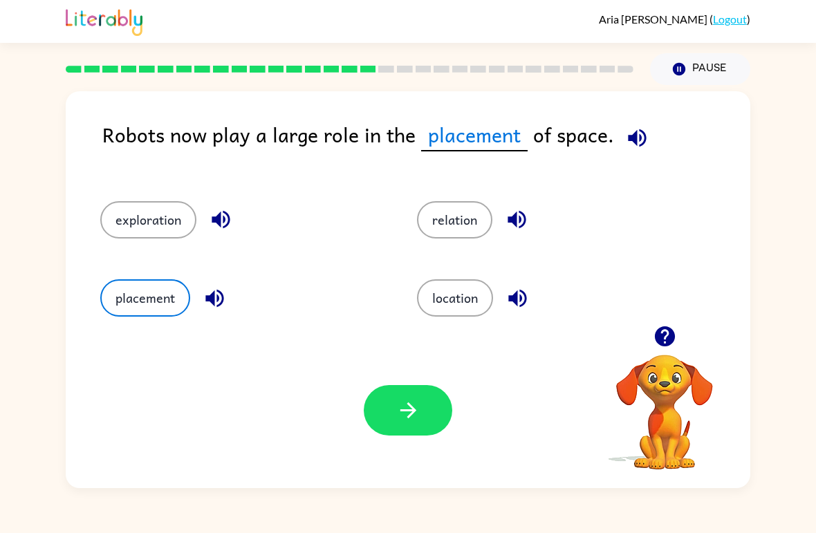
click at [214, 297] on icon "button" at bounding box center [214, 298] width 18 height 18
click at [416, 396] on button "button" at bounding box center [408, 410] width 89 height 50
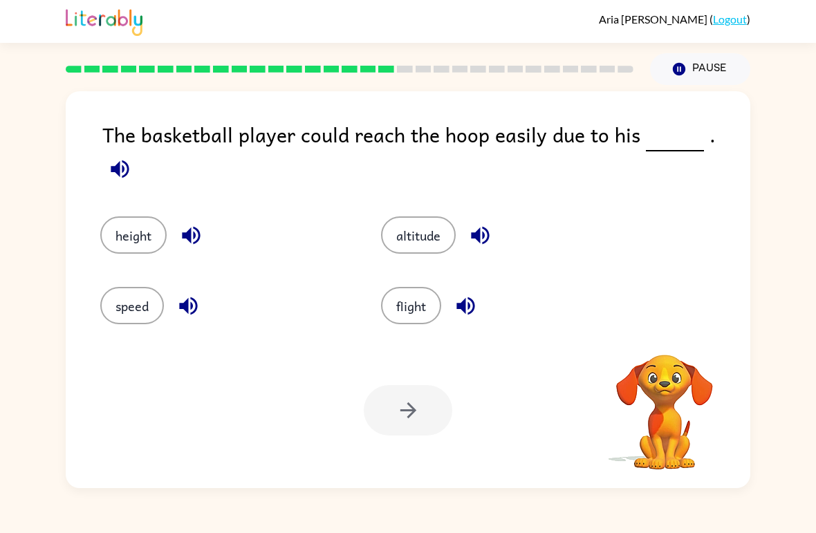
click at [129, 160] on icon "button" at bounding box center [120, 169] width 18 height 18
click at [140, 216] on button "height" at bounding box center [133, 234] width 66 height 37
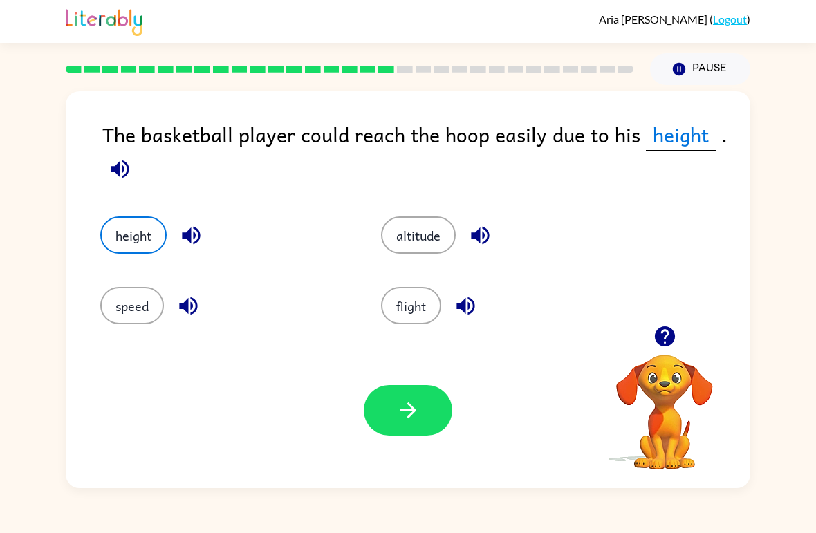
click at [416, 404] on icon "button" at bounding box center [408, 410] width 24 height 24
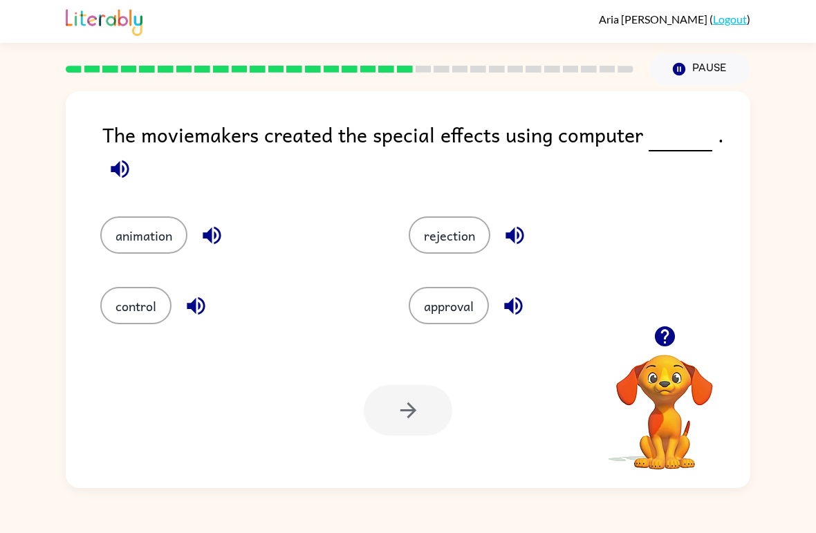
click at [124, 175] on icon "button" at bounding box center [120, 169] width 24 height 24
click at [158, 248] on button "animation" at bounding box center [143, 234] width 87 height 37
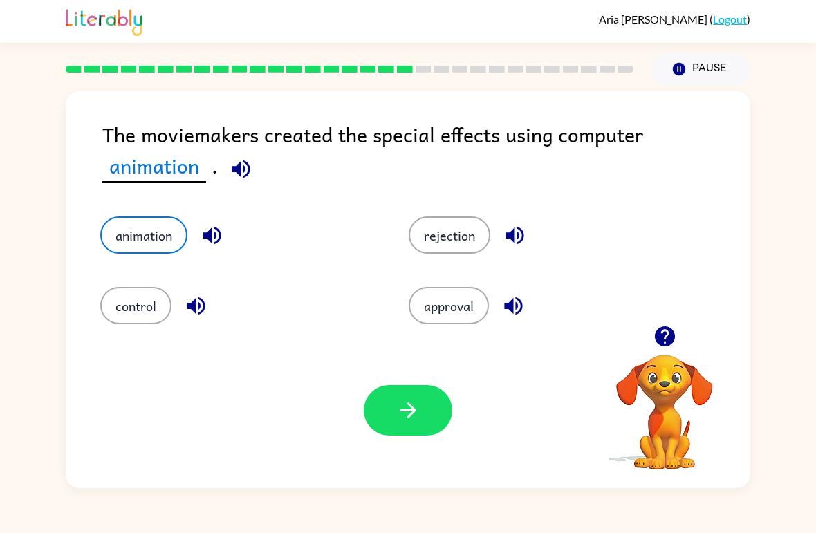
click at [428, 428] on button "button" at bounding box center [408, 410] width 89 height 50
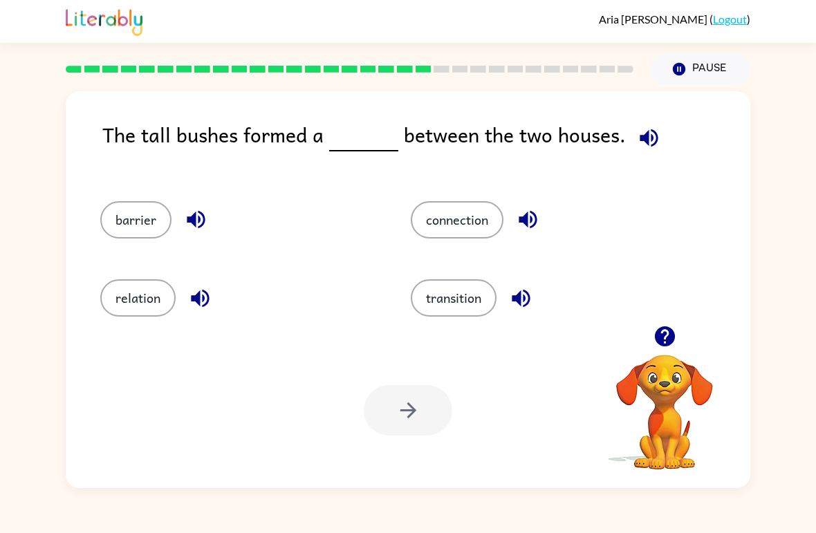
click at [148, 212] on button "barrier" at bounding box center [135, 219] width 71 height 37
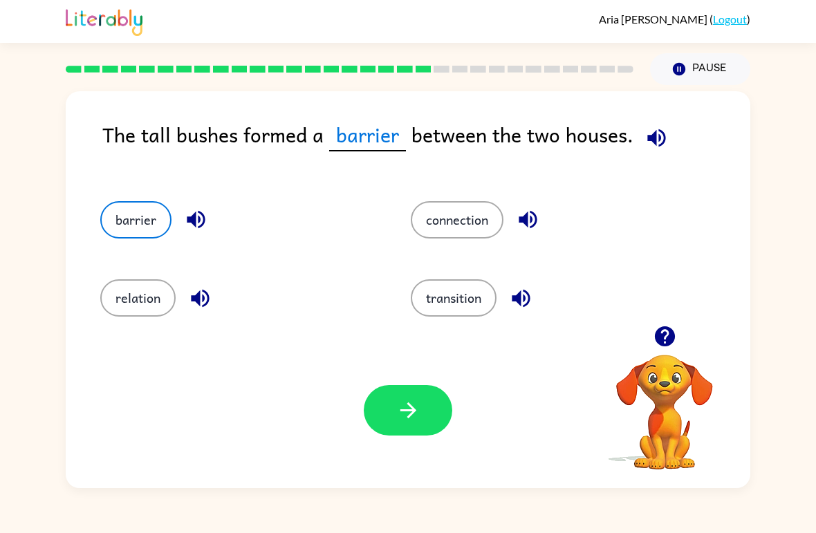
click at [416, 400] on icon "button" at bounding box center [408, 410] width 24 height 24
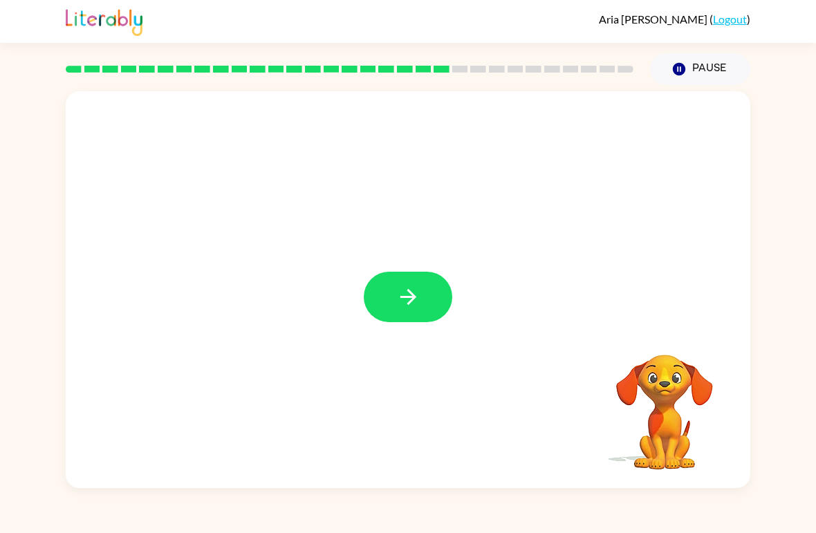
click at [435, 301] on button "button" at bounding box center [408, 297] width 89 height 50
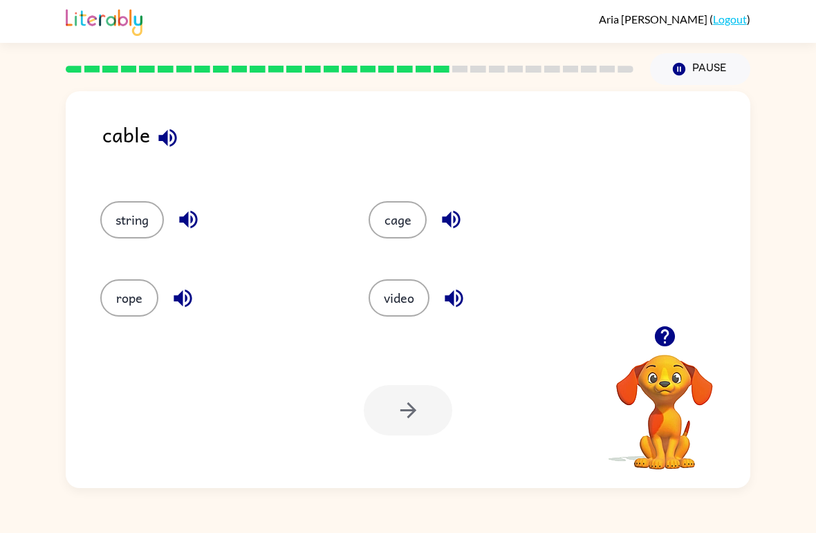
click at [174, 133] on icon "button" at bounding box center [167, 138] width 18 height 18
click at [164, 146] on icon "button" at bounding box center [168, 138] width 24 height 24
click at [164, 147] on icon "button" at bounding box center [168, 138] width 24 height 24
click at [174, 140] on icon "button" at bounding box center [167, 138] width 18 height 18
click at [122, 221] on button "string" at bounding box center [132, 219] width 64 height 37
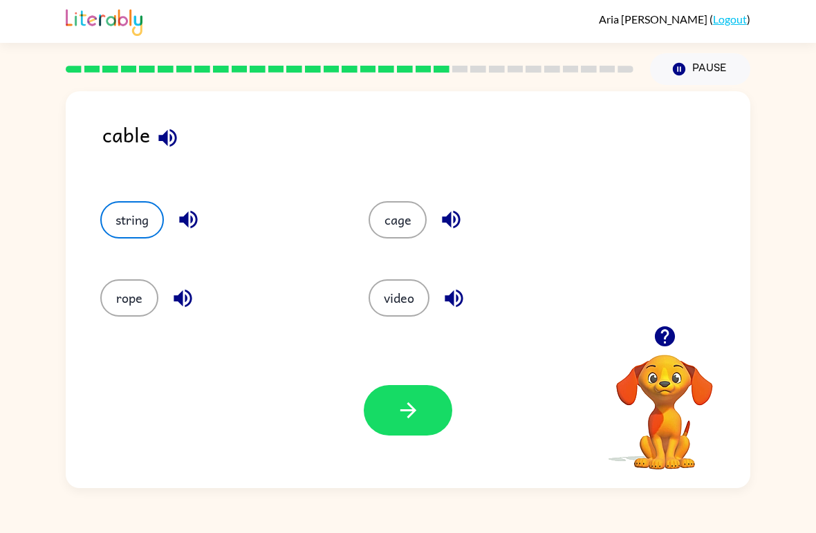
click at [110, 289] on button "rope" at bounding box center [129, 297] width 58 height 37
click at [385, 212] on button "cage" at bounding box center [398, 219] width 58 height 37
click at [391, 293] on button "video" at bounding box center [399, 297] width 61 height 37
click at [151, 212] on button "string" at bounding box center [132, 219] width 64 height 37
click at [424, 407] on button "button" at bounding box center [408, 410] width 89 height 50
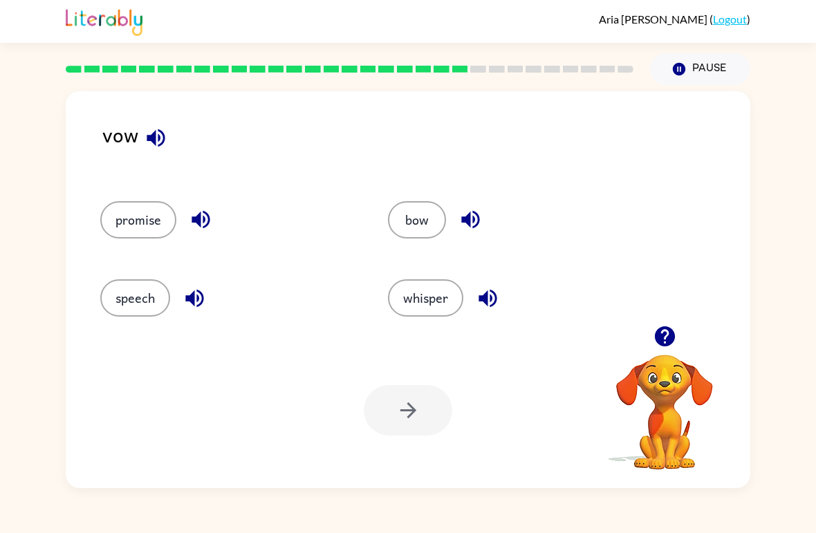
click at [159, 133] on icon "button" at bounding box center [156, 138] width 24 height 24
click at [470, 222] on icon "button" at bounding box center [470, 220] width 18 height 18
click at [187, 220] on button "button" at bounding box center [200, 219] width 35 height 35
click at [201, 287] on icon "button" at bounding box center [195, 298] width 24 height 24
click at [483, 300] on icon "button" at bounding box center [488, 298] width 18 height 18
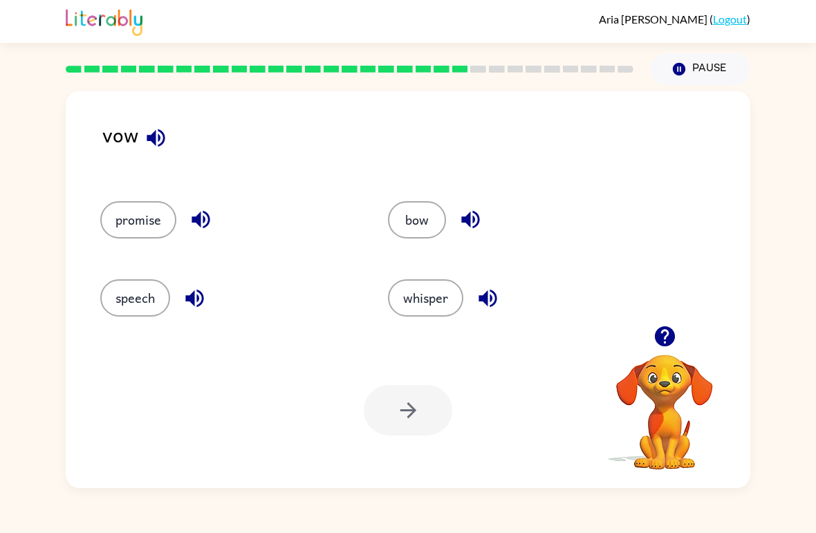
click at [132, 218] on button "promise" at bounding box center [138, 219] width 76 height 37
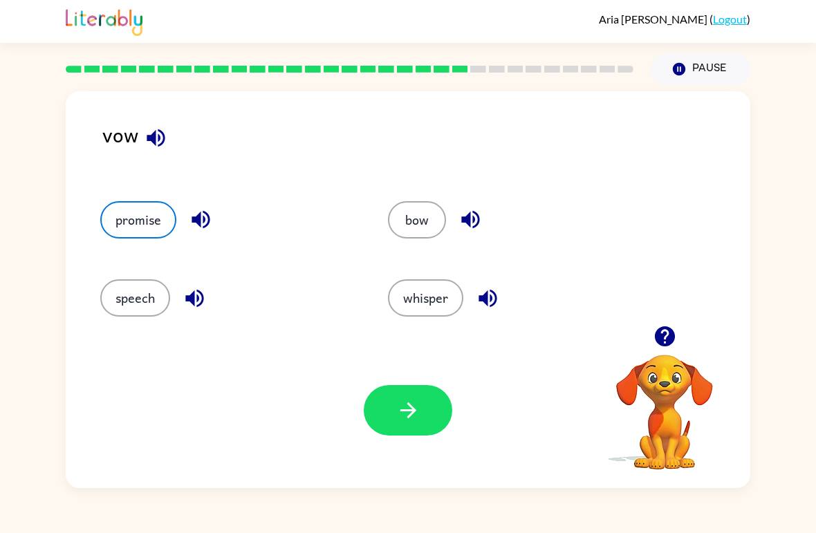
click at [416, 411] on icon "button" at bounding box center [408, 410] width 16 height 16
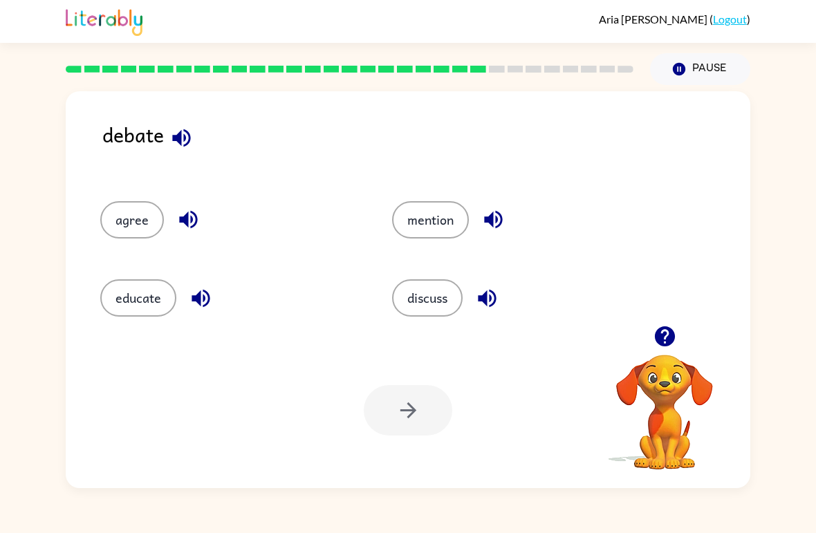
click at [183, 145] on icon "button" at bounding box center [181, 138] width 24 height 24
click at [191, 228] on icon "button" at bounding box center [188, 220] width 18 height 18
click at [197, 299] on icon "button" at bounding box center [201, 298] width 18 height 18
click at [507, 213] on button "button" at bounding box center [493, 219] width 35 height 35
click at [490, 293] on icon "button" at bounding box center [487, 298] width 24 height 24
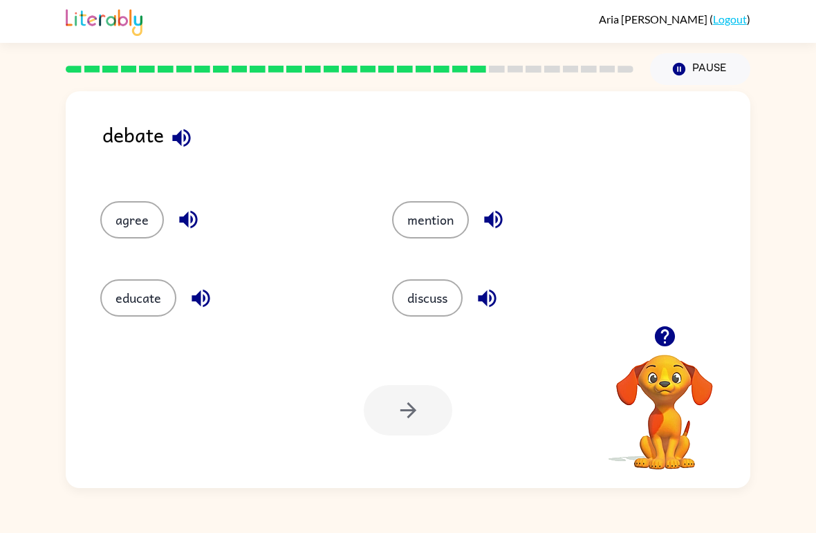
click at [438, 292] on button "discuss" at bounding box center [427, 297] width 71 height 37
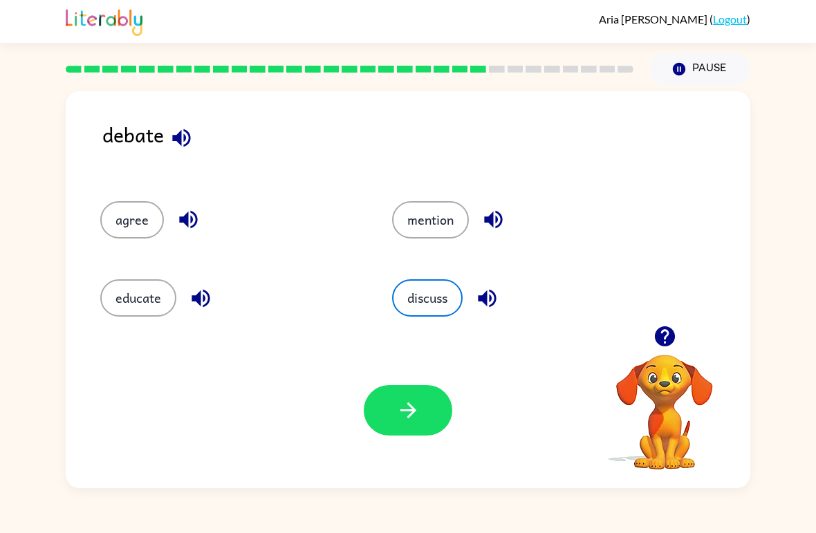
click at [415, 427] on button "button" at bounding box center [408, 410] width 89 height 50
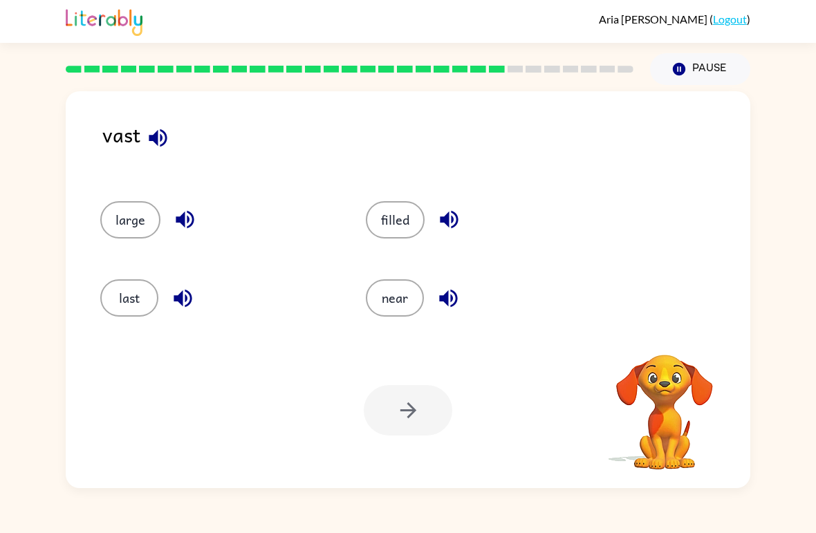
click at [160, 136] on icon "button" at bounding box center [158, 138] width 24 height 24
click at [168, 138] on icon "button" at bounding box center [158, 138] width 24 height 24
click at [455, 295] on icon "button" at bounding box center [448, 298] width 18 height 18
click at [445, 221] on icon "button" at bounding box center [449, 220] width 18 height 18
click at [420, 223] on button "filled" at bounding box center [395, 219] width 59 height 37
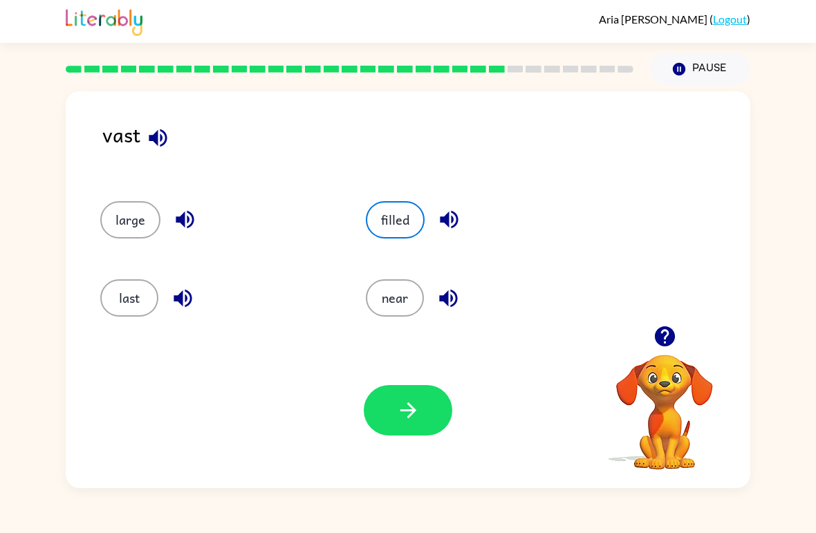
click at [420, 425] on button "button" at bounding box center [408, 410] width 89 height 50
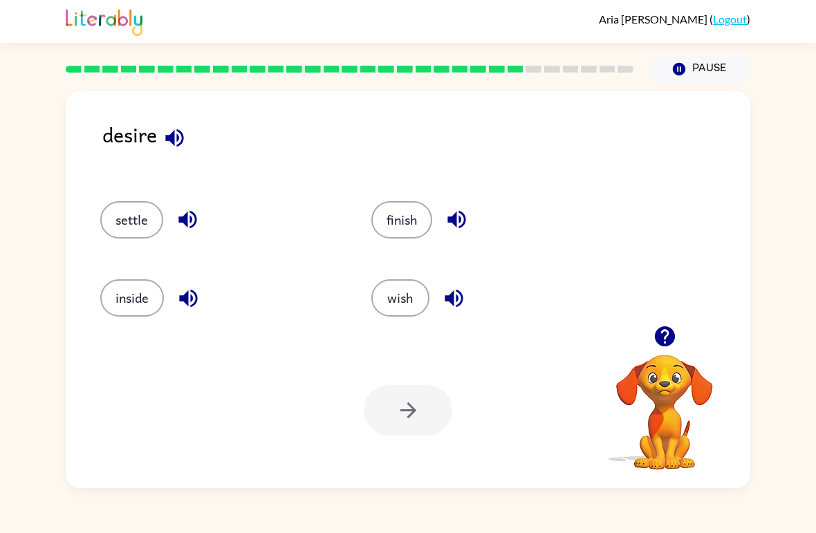
click at [181, 138] on icon "button" at bounding box center [175, 138] width 24 height 24
click at [188, 217] on icon "button" at bounding box center [188, 219] width 24 height 24
click at [192, 309] on icon "button" at bounding box center [188, 298] width 24 height 24
click at [403, 307] on button "wish" at bounding box center [400, 297] width 58 height 37
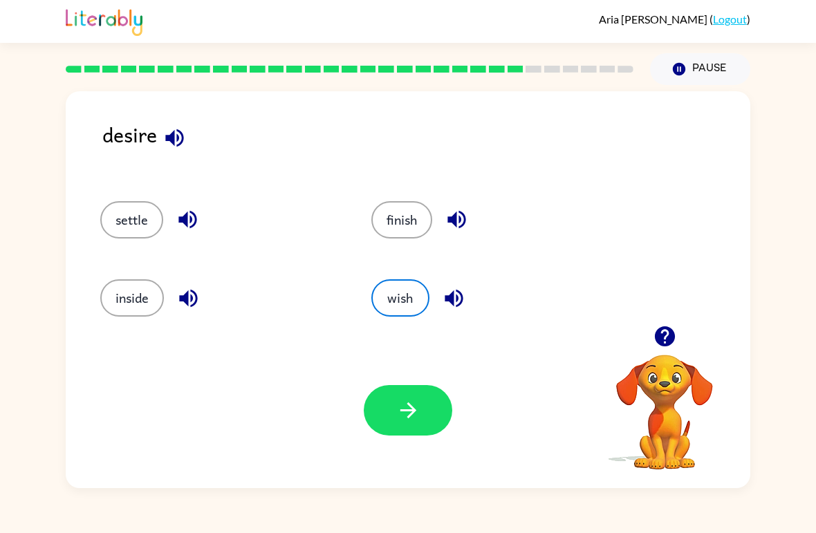
click at [405, 421] on icon "button" at bounding box center [408, 410] width 24 height 24
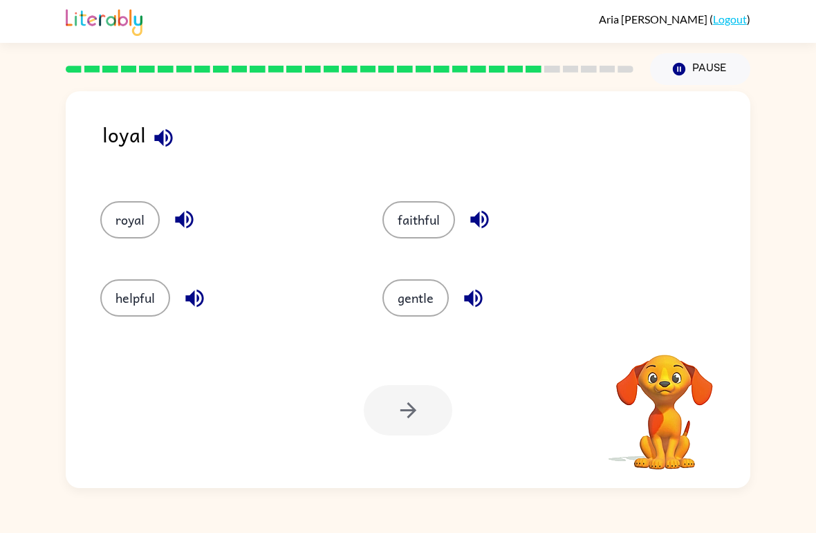
click at [175, 143] on button "button" at bounding box center [163, 137] width 35 height 35
click at [136, 219] on button "royal" at bounding box center [129, 219] width 59 height 37
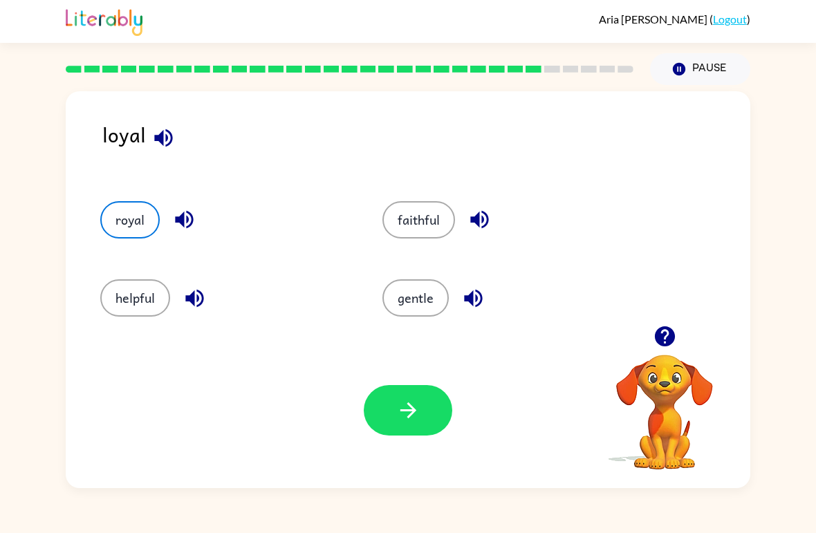
click at [380, 399] on button "button" at bounding box center [408, 410] width 89 height 50
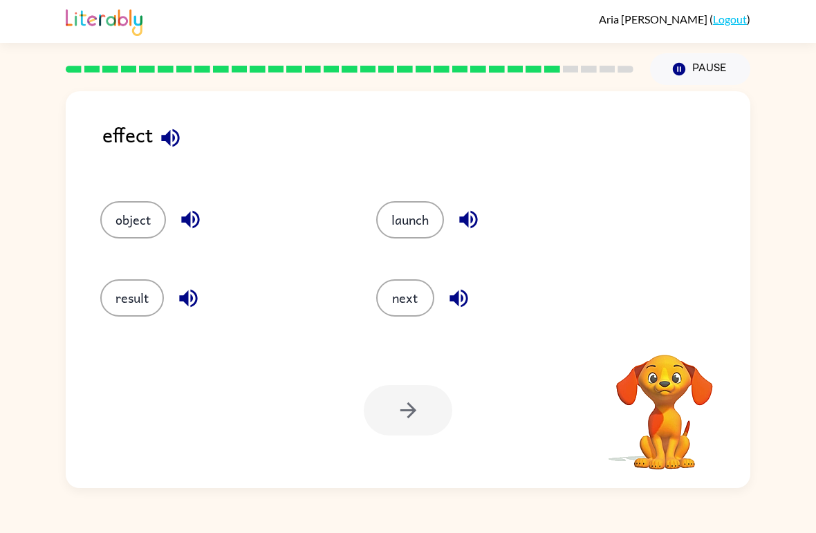
click at [185, 148] on button "button" at bounding box center [170, 137] width 35 height 35
click at [183, 147] on button "button" at bounding box center [170, 137] width 35 height 35
click at [184, 293] on icon "button" at bounding box center [188, 298] width 24 height 24
click at [128, 290] on button "result" at bounding box center [132, 297] width 64 height 37
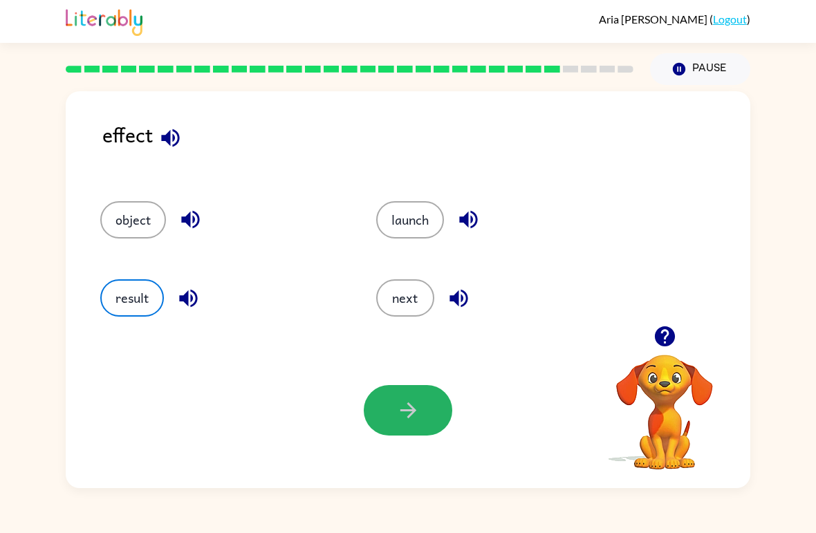
click at [429, 409] on button "button" at bounding box center [408, 410] width 89 height 50
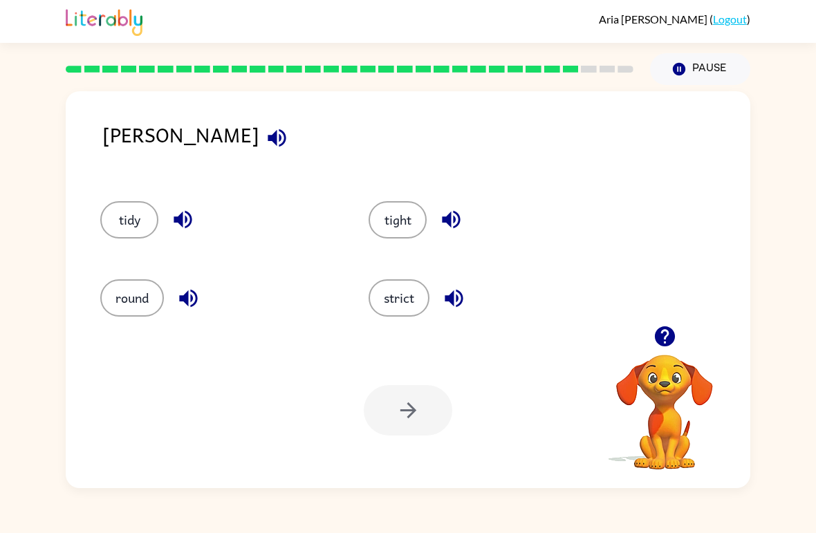
click at [268, 134] on icon "button" at bounding box center [277, 138] width 18 height 18
click at [344, 337] on div "Your browser must support playing .mp4 files to use Literably. Please try using…" at bounding box center [408, 411] width 685 height 156
click at [410, 303] on button "strict" at bounding box center [399, 297] width 61 height 37
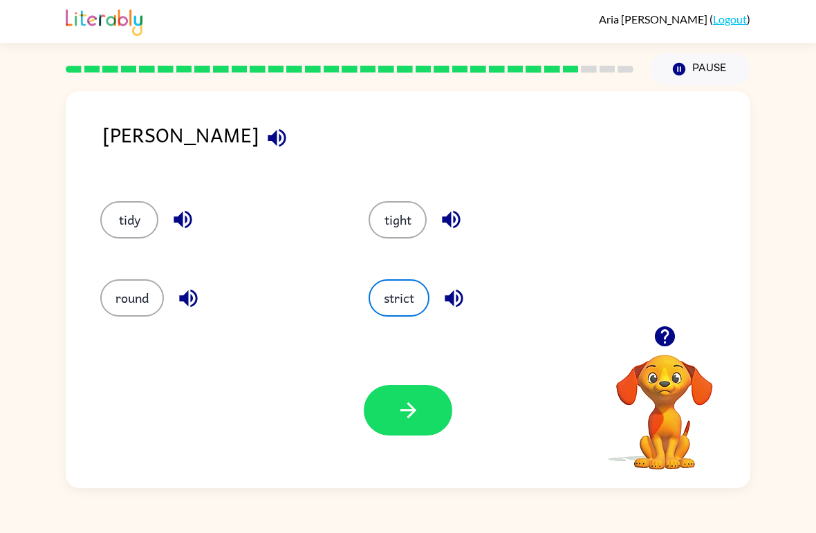
click at [410, 414] on icon "button" at bounding box center [408, 410] width 24 height 24
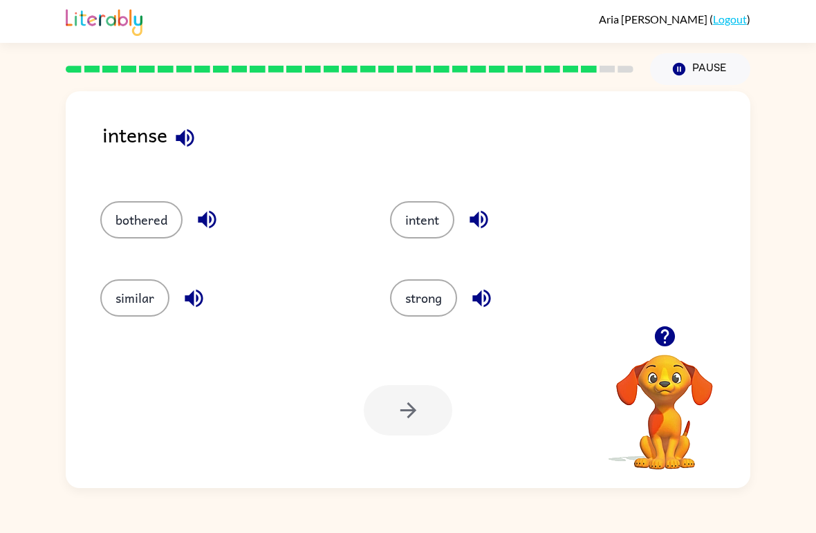
click at [183, 134] on icon "button" at bounding box center [185, 138] width 18 height 18
click at [483, 216] on icon "button" at bounding box center [479, 219] width 24 height 24
click at [492, 295] on icon "button" at bounding box center [482, 298] width 24 height 24
click at [205, 291] on icon "button" at bounding box center [194, 298] width 24 height 24
click at [208, 220] on icon "button" at bounding box center [207, 219] width 24 height 24
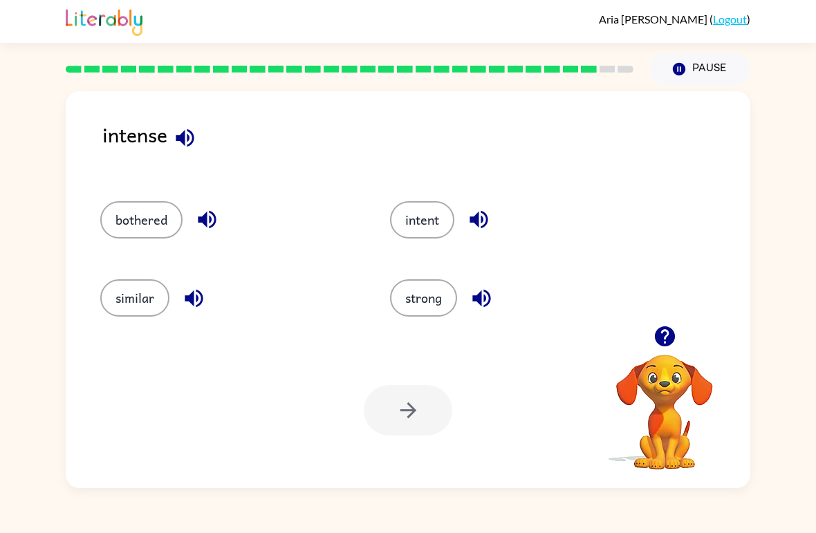
click at [142, 215] on button "bothered" at bounding box center [141, 219] width 82 height 37
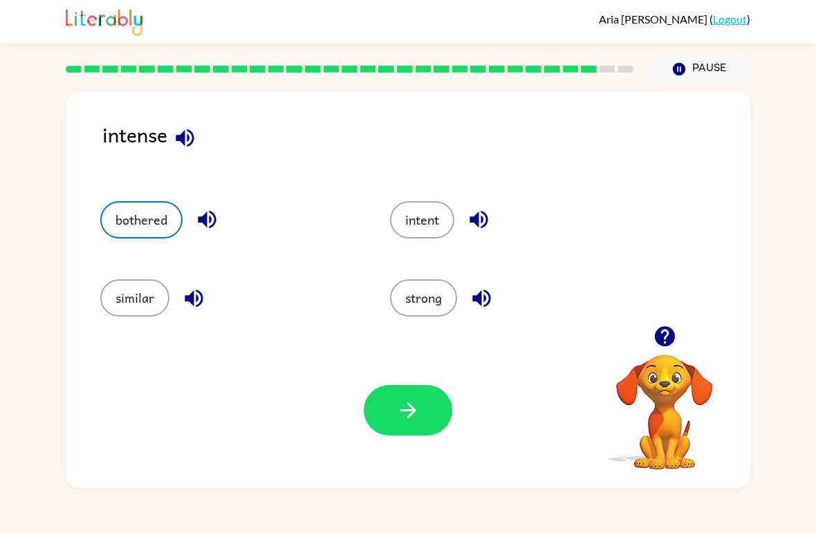
click at [185, 133] on icon "button" at bounding box center [185, 138] width 18 height 18
click at [405, 400] on icon "button" at bounding box center [408, 410] width 24 height 24
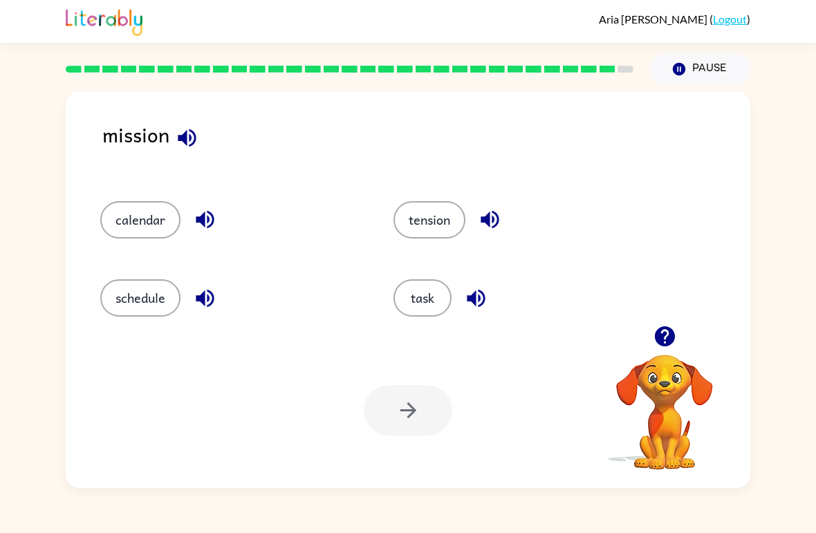
click at [192, 142] on icon "button" at bounding box center [187, 138] width 24 height 24
click at [431, 289] on button "task" at bounding box center [422, 297] width 58 height 37
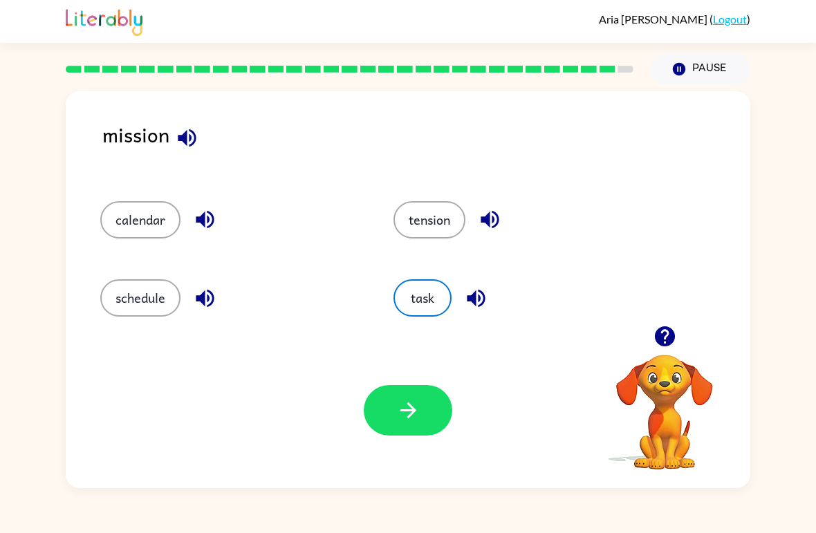
click at [422, 425] on button "button" at bounding box center [408, 410] width 89 height 50
